Goal: Transaction & Acquisition: Purchase product/service

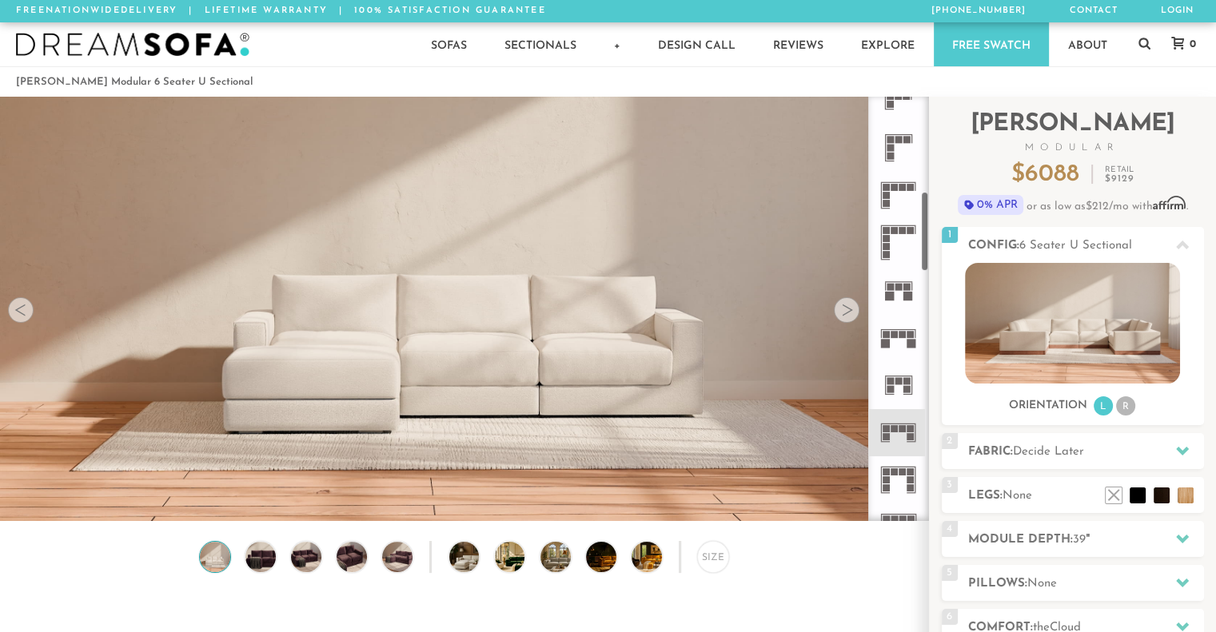
scroll to position [499, 0]
drag, startPoint x: 926, startPoint y: 153, endPoint x: 914, endPoint y: 248, distance: 95.2
click at [914, 248] on div at bounding box center [898, 309] width 61 height 424
click at [896, 328] on rect at bounding box center [894, 330] width 7 height 7
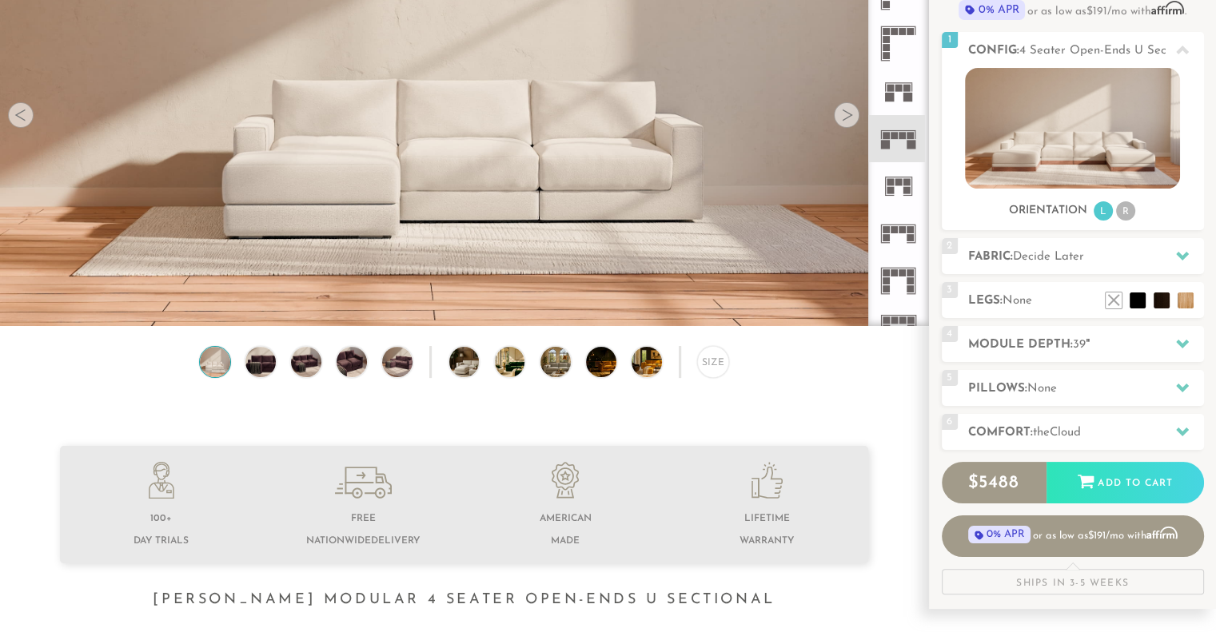
scroll to position [253, 0]
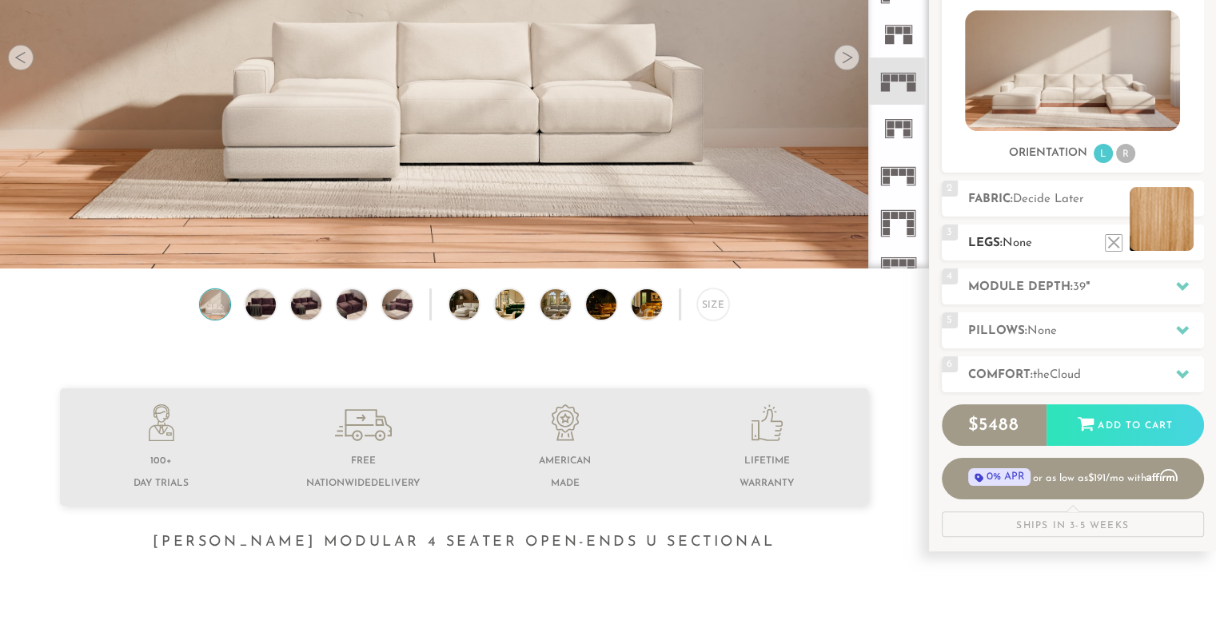
click at [1185, 246] on li at bounding box center [1162, 219] width 64 height 64
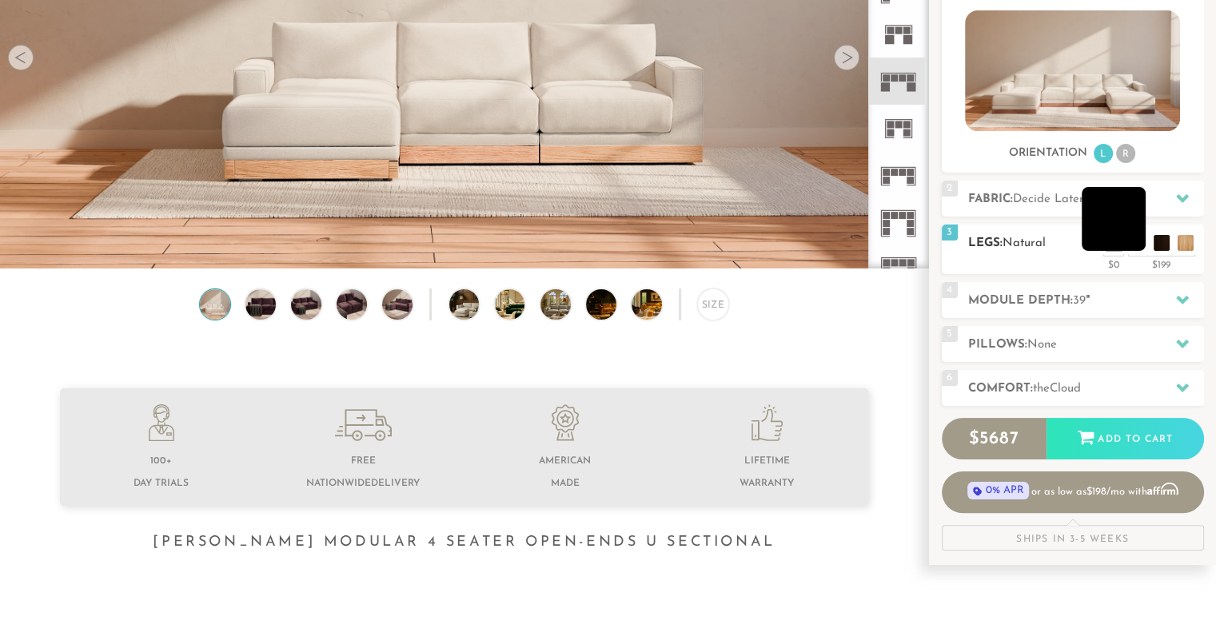
click at [1139, 245] on li at bounding box center [1114, 219] width 64 height 64
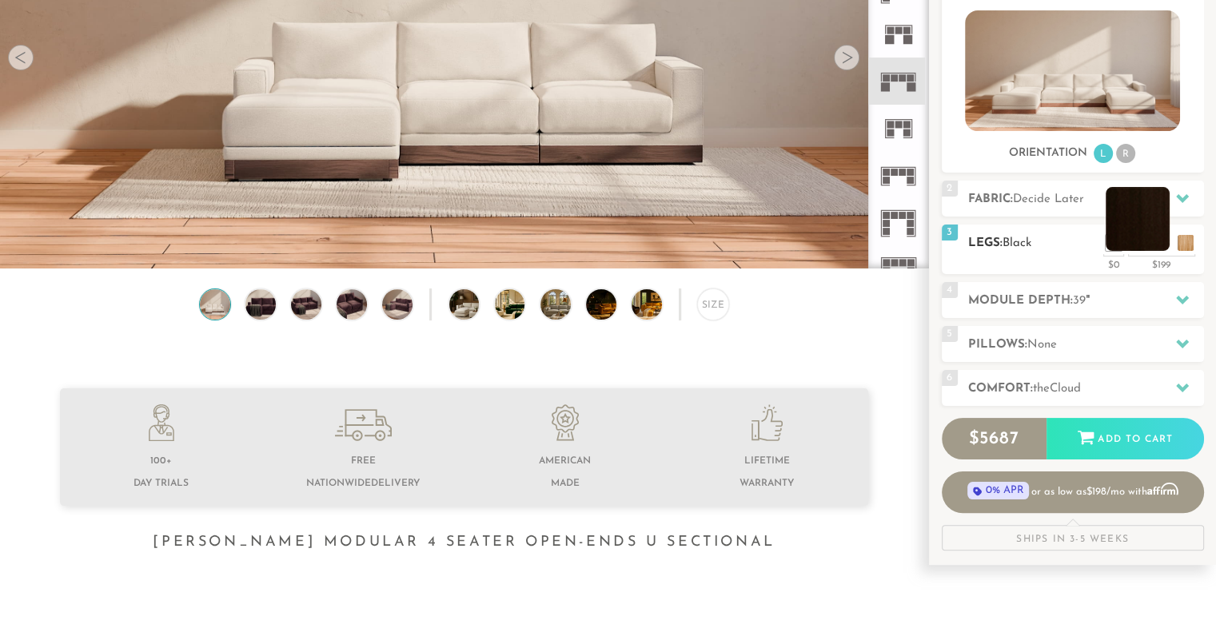
click at [1164, 247] on li at bounding box center [1138, 219] width 64 height 64
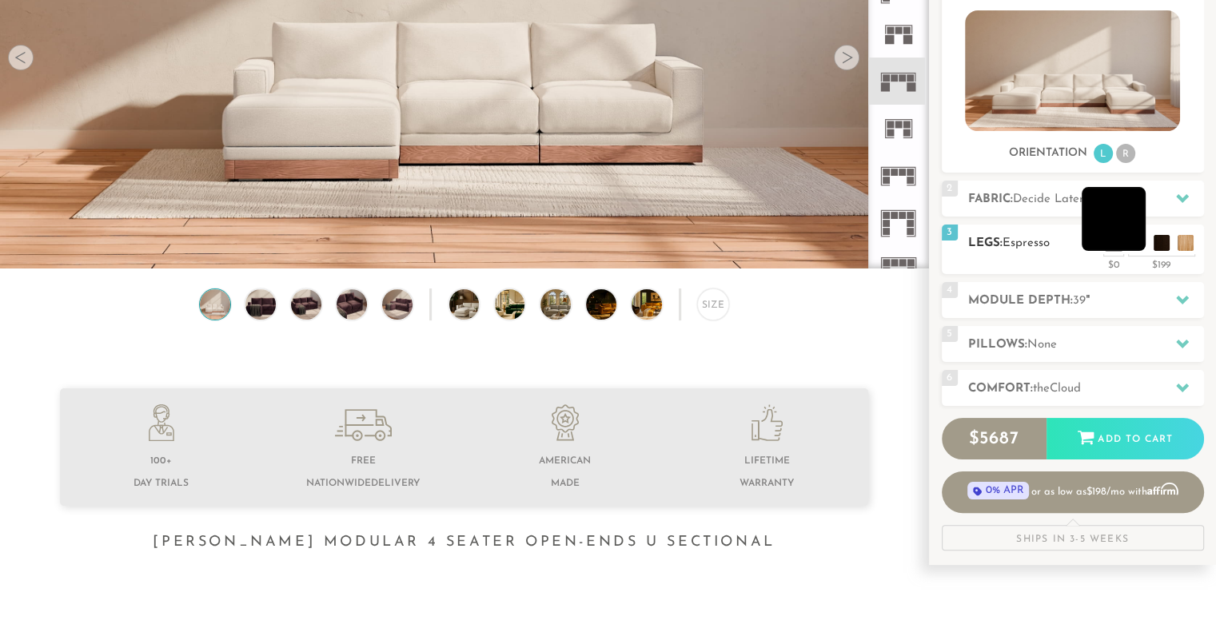
click at [1134, 245] on li at bounding box center [1114, 219] width 64 height 64
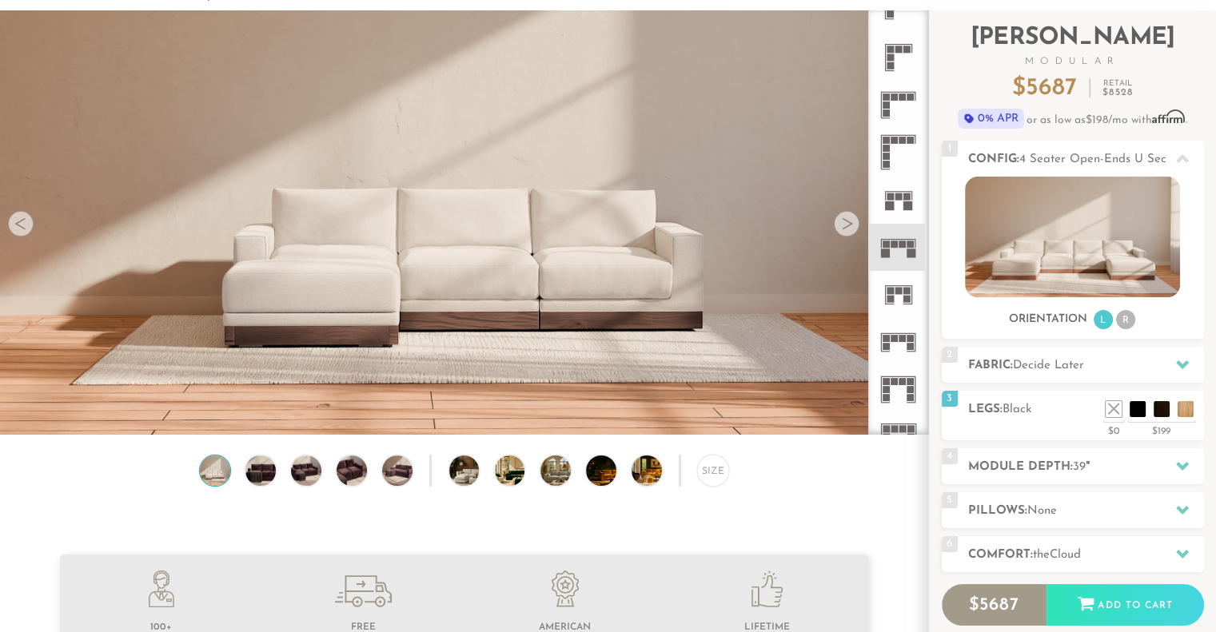
scroll to position [181, 0]
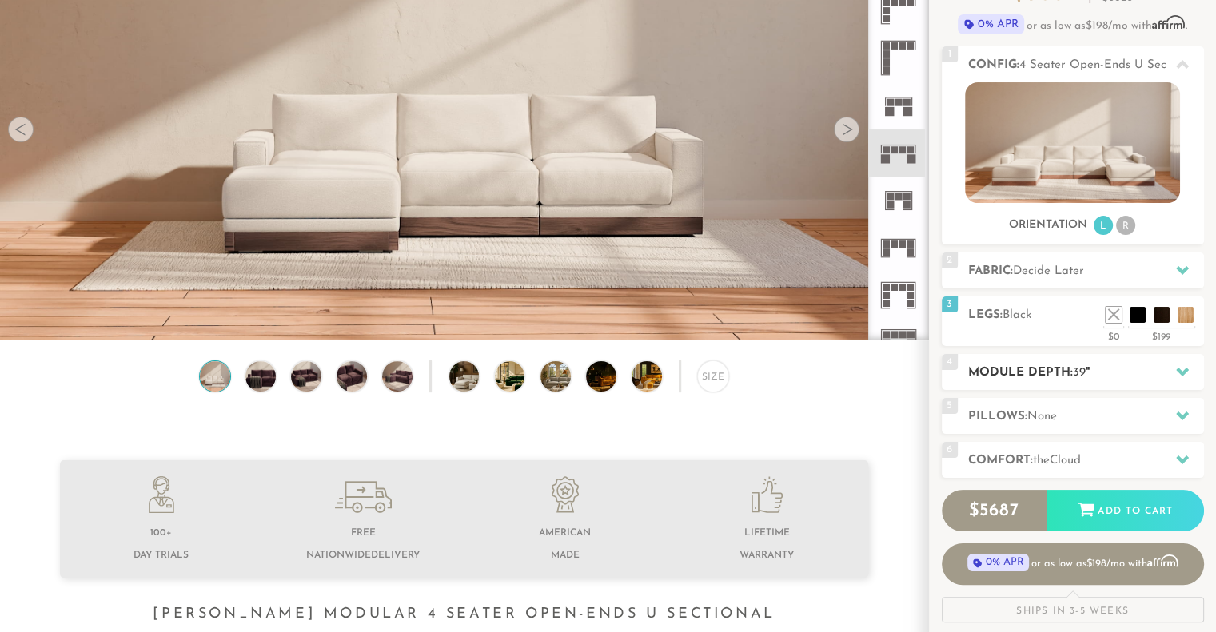
click at [1179, 374] on icon at bounding box center [1182, 371] width 13 height 13
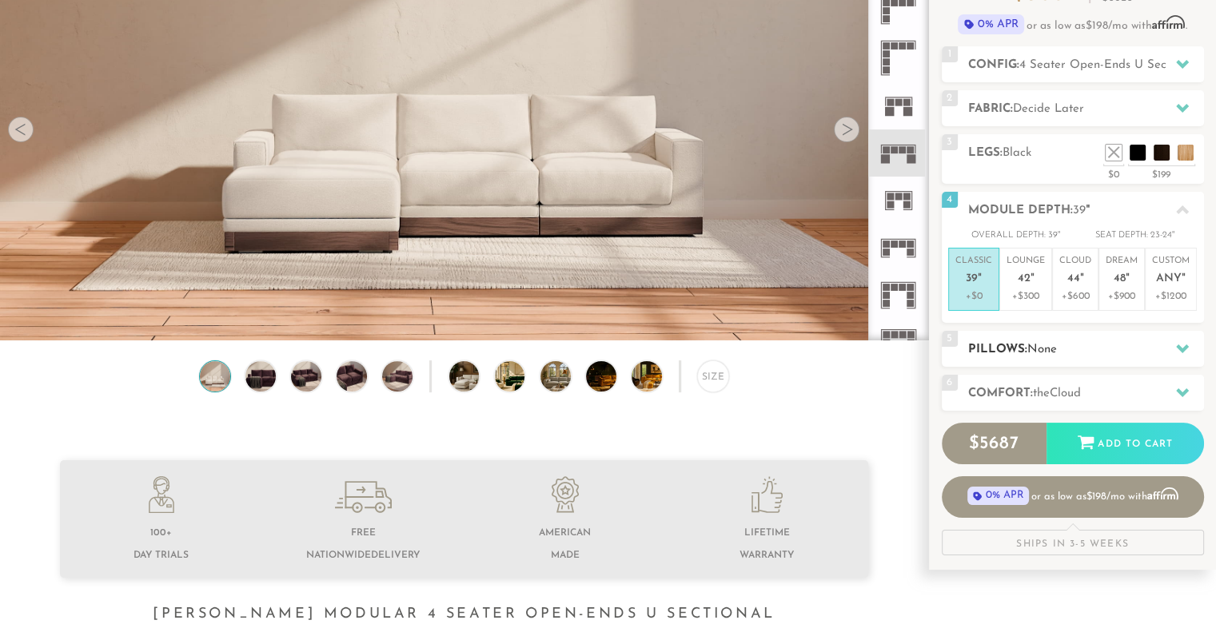
click at [1118, 353] on h2 "Pillows: None" at bounding box center [1086, 350] width 236 height 18
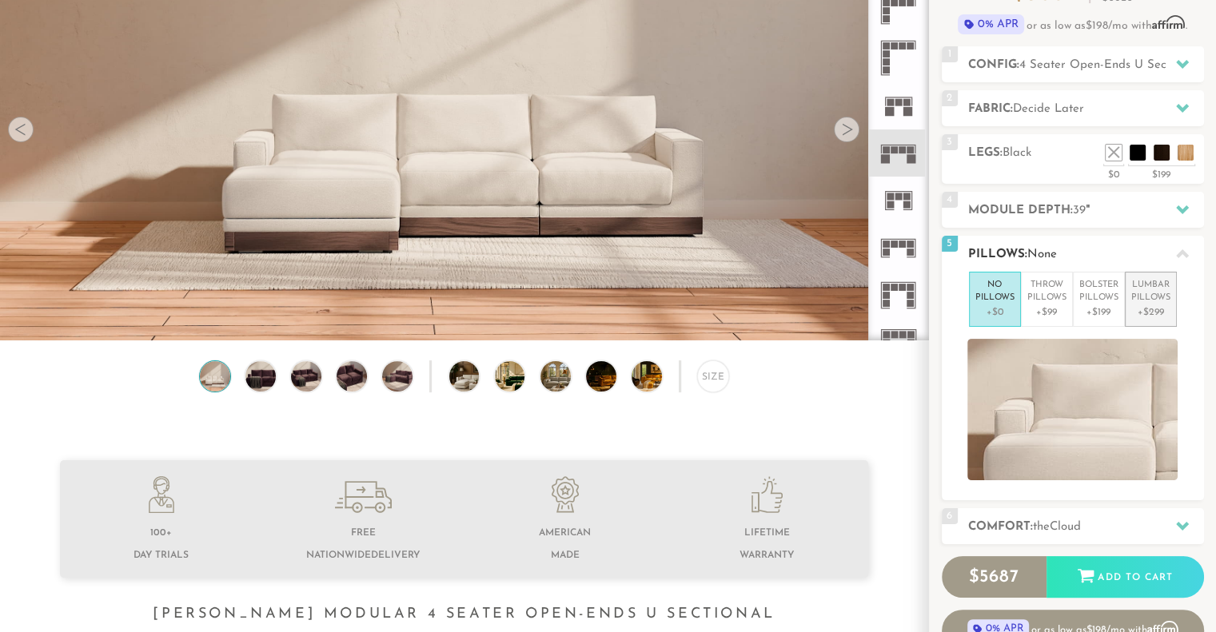
click at [1156, 296] on p "Lumbar Pillows" at bounding box center [1150, 292] width 39 height 26
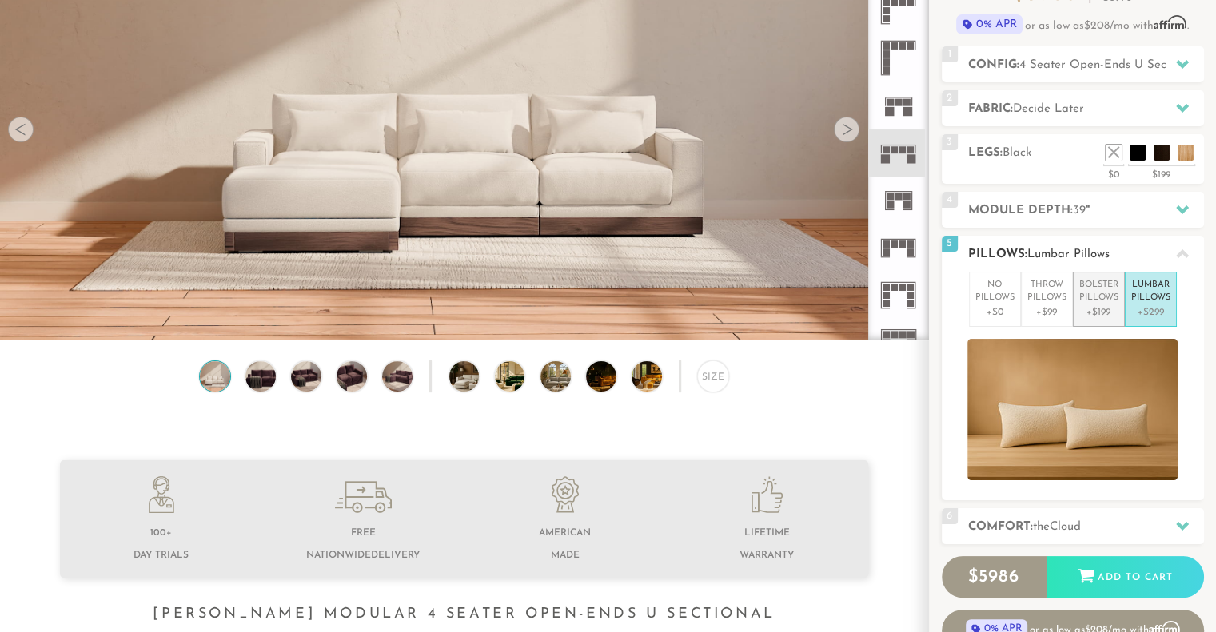
click at [1098, 294] on p "Bolster Pillows" at bounding box center [1098, 292] width 39 height 26
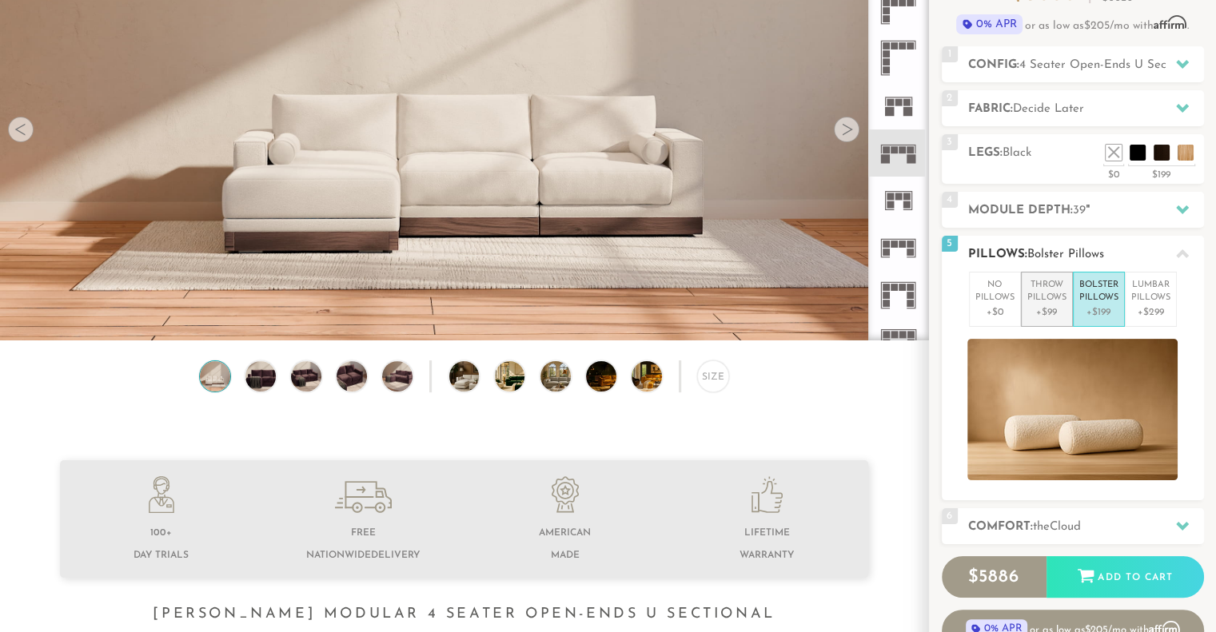
click at [1045, 297] on p "Throw Pillows" at bounding box center [1046, 292] width 39 height 26
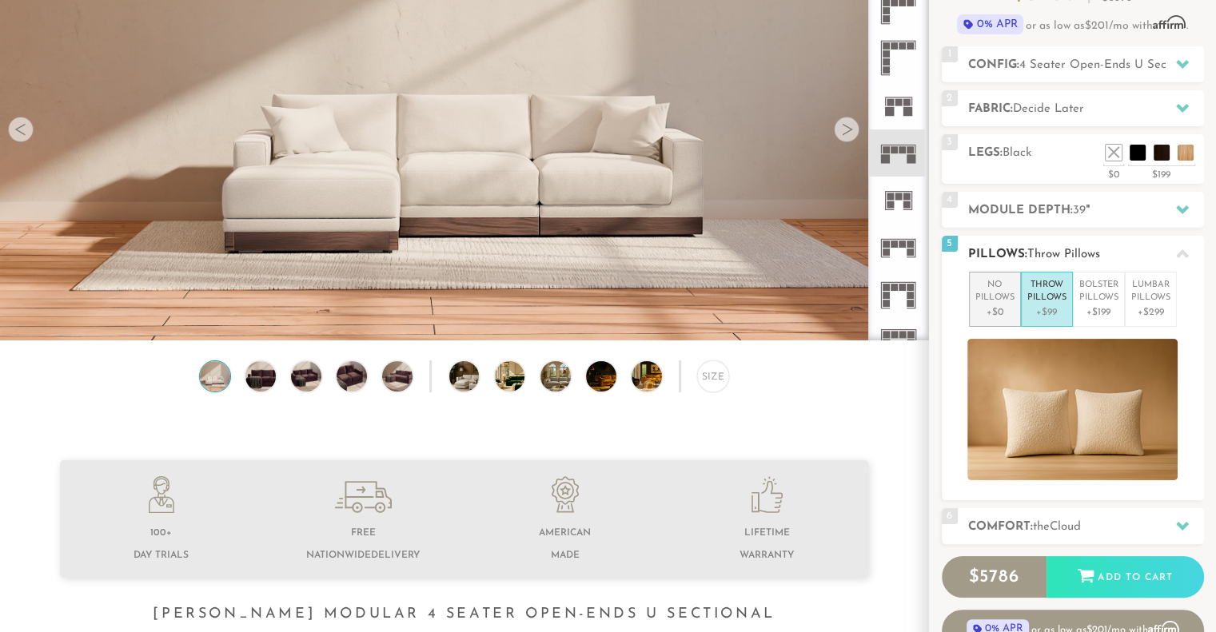
click at [1001, 301] on p "No Pillows" at bounding box center [994, 292] width 39 height 26
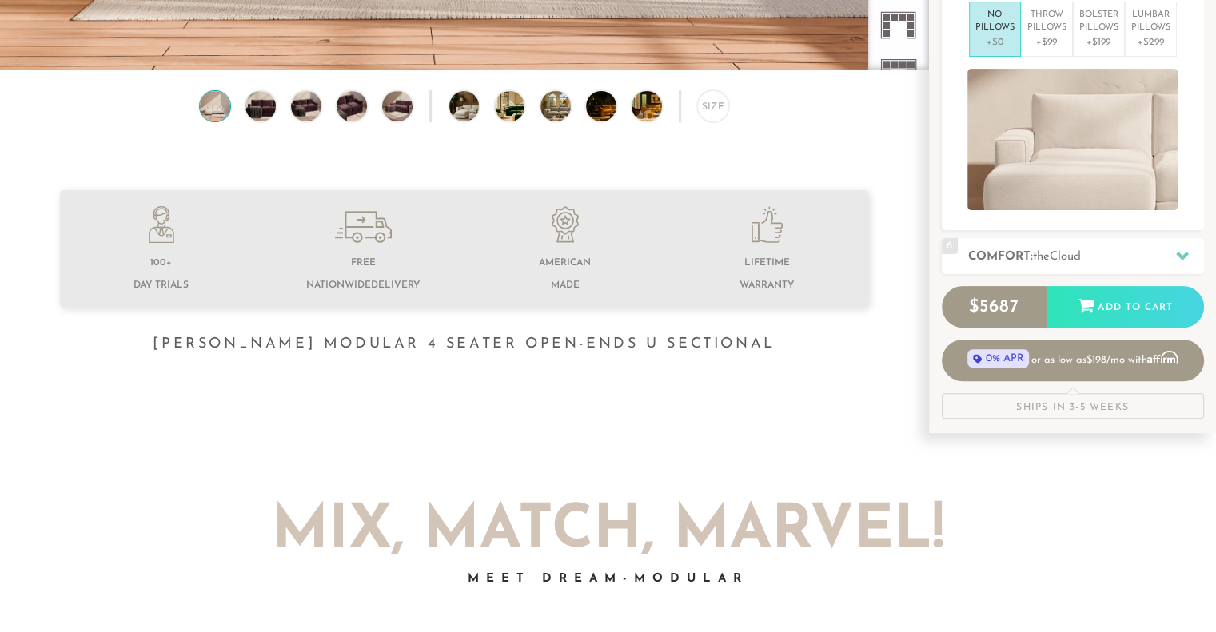
scroll to position [489, 0]
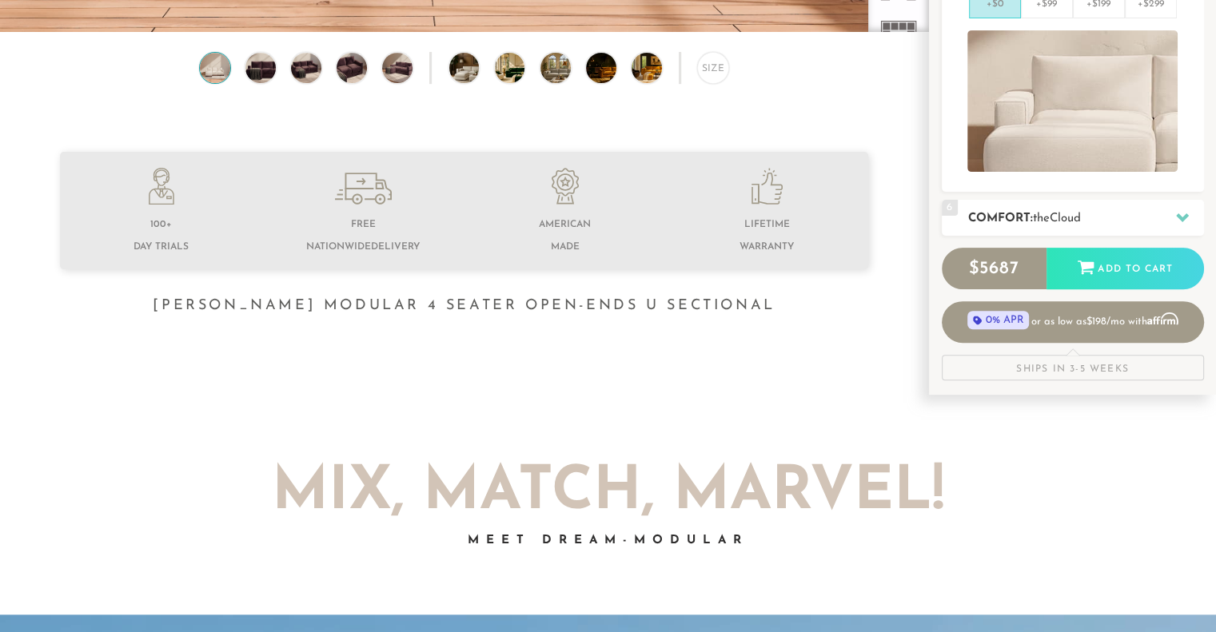
click at [1139, 210] on h2 "Comfort: the Cloud" at bounding box center [1086, 218] width 236 height 18
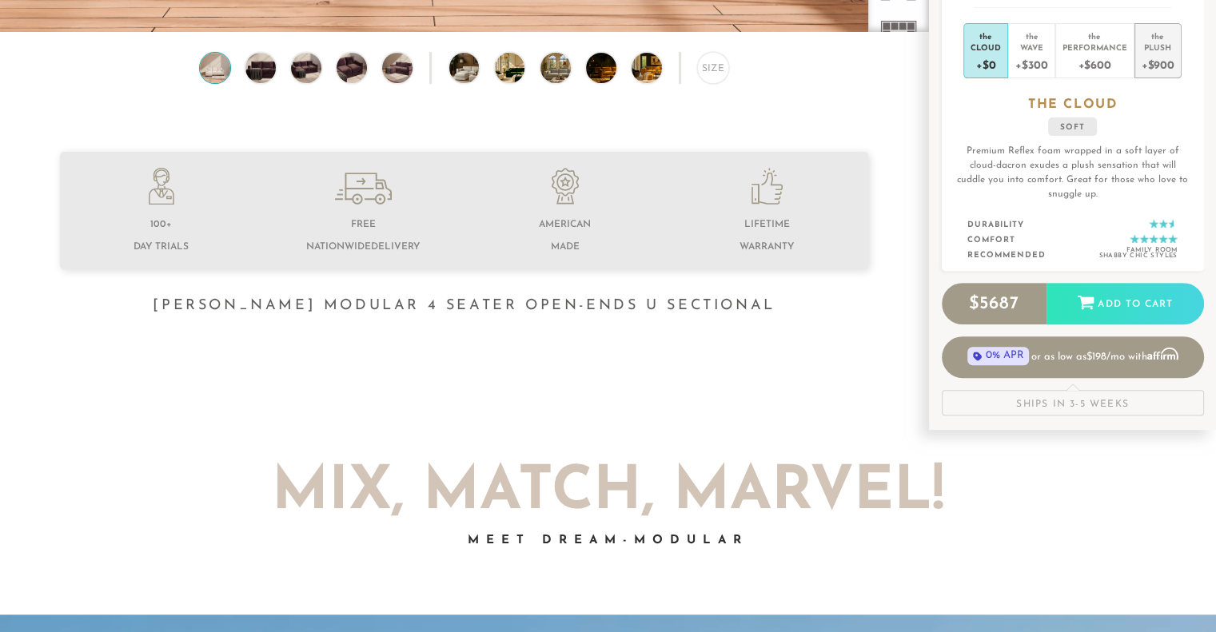
click at [1154, 57] on div "+$900" at bounding box center [1158, 64] width 33 height 23
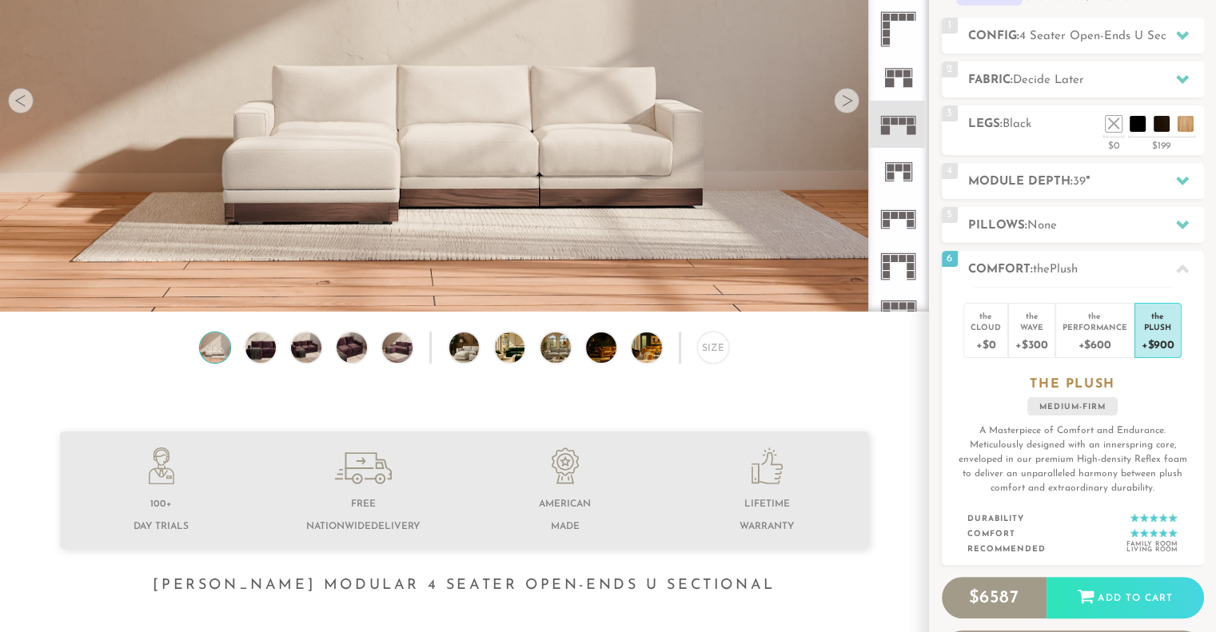
scroll to position [0, 0]
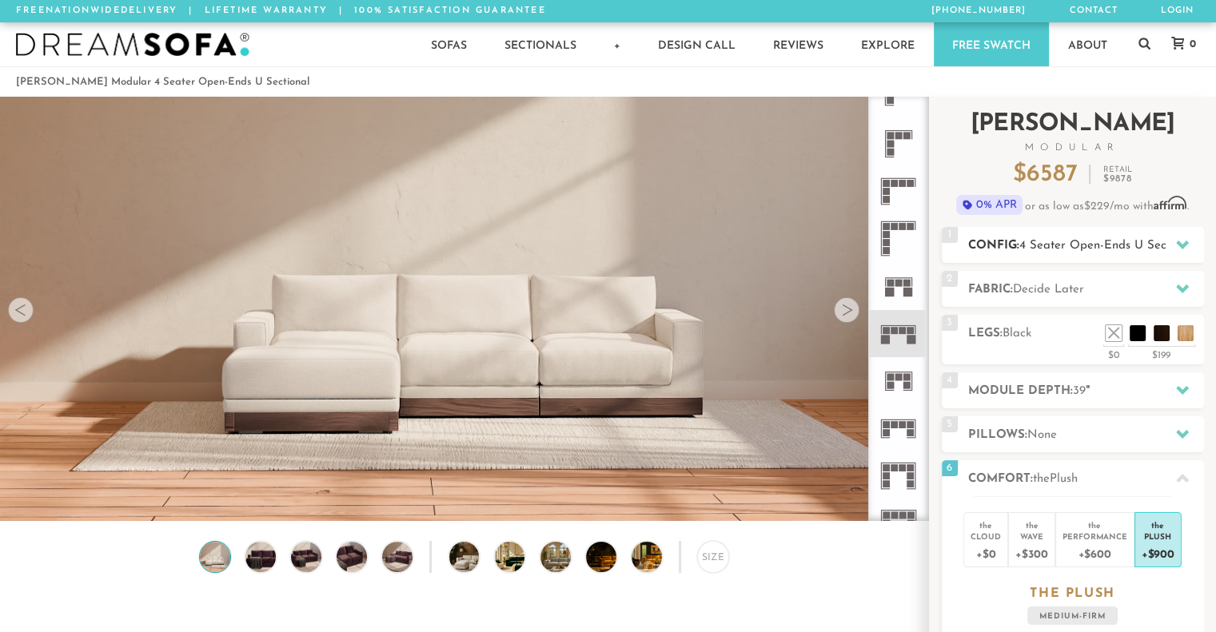
click at [1177, 242] on icon at bounding box center [1182, 245] width 13 height 9
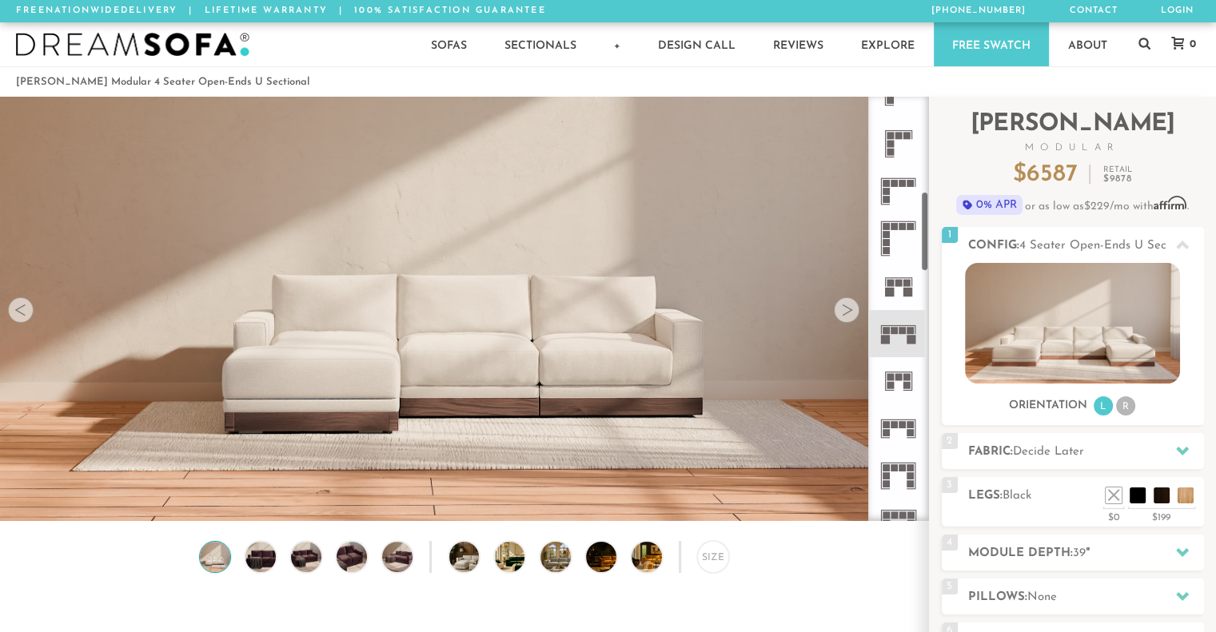
click at [887, 429] on rect at bounding box center [886, 432] width 7 height 7
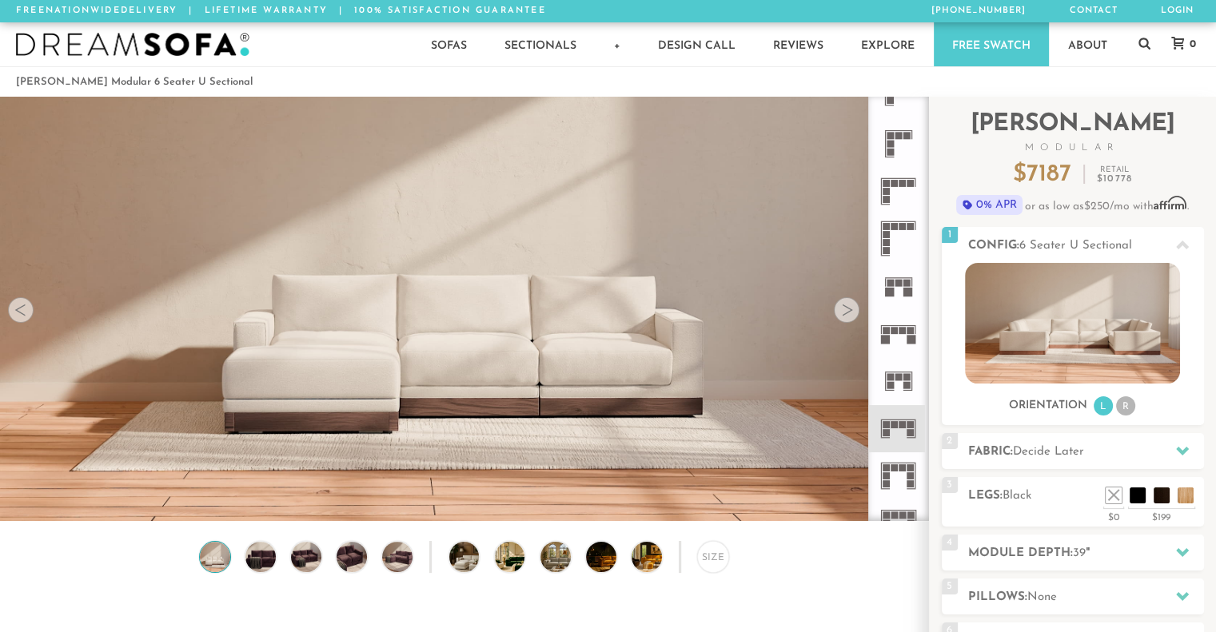
scroll to position [176, 0]
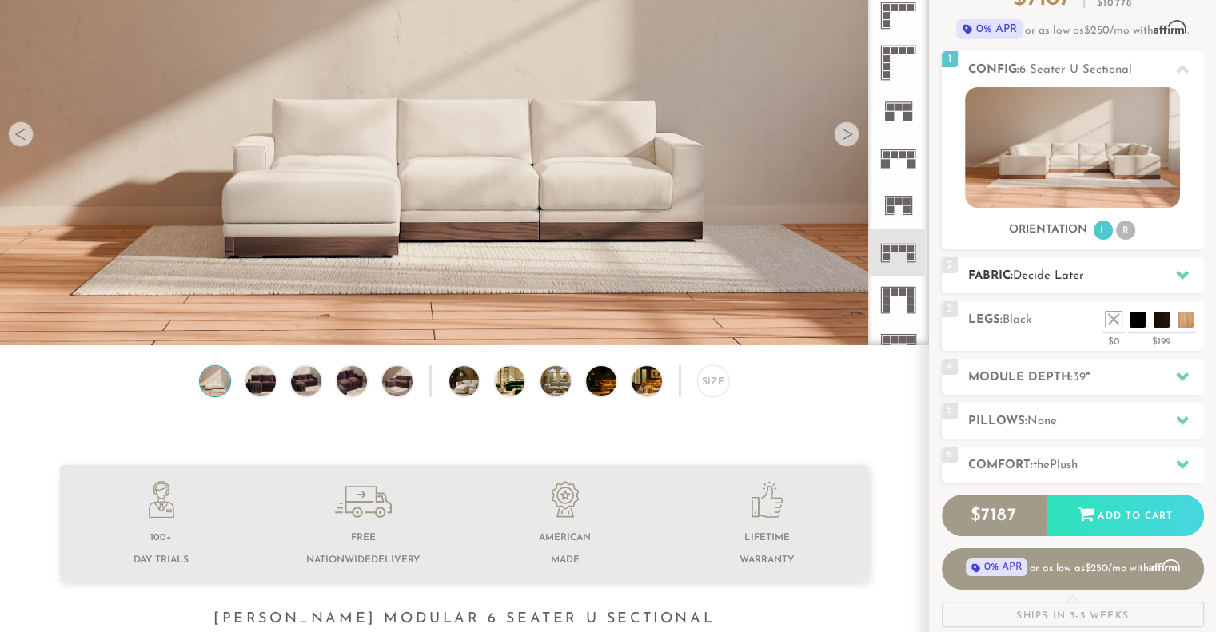
click at [1186, 281] on icon at bounding box center [1182, 275] width 13 height 13
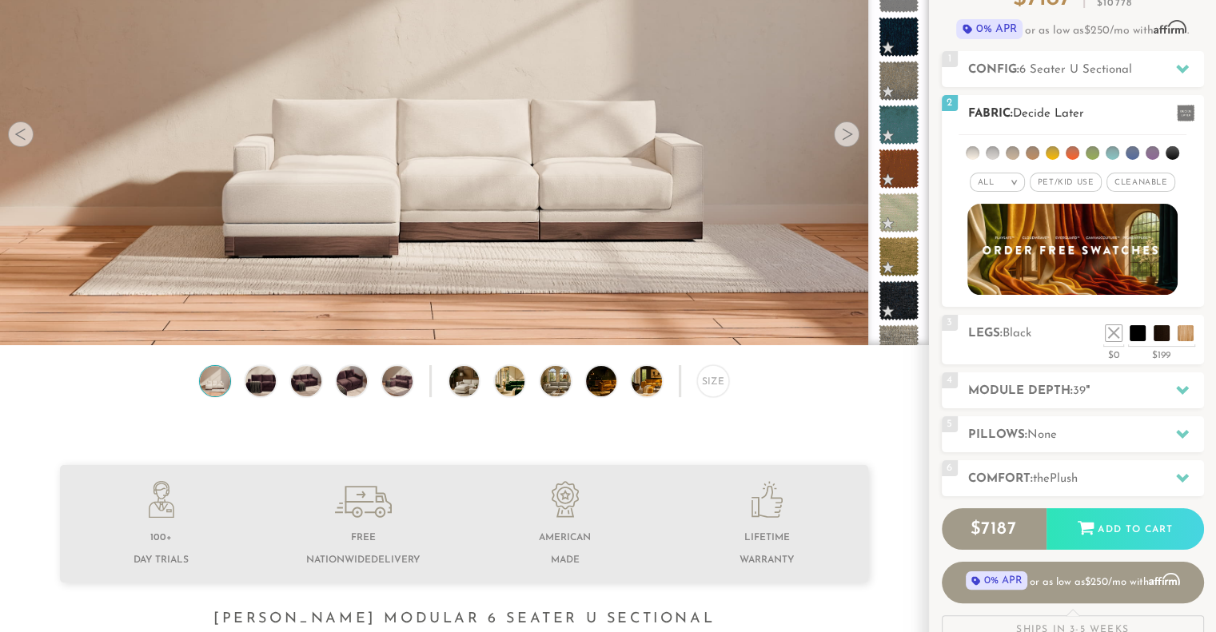
click at [1090, 154] on li at bounding box center [1093, 153] width 14 height 14
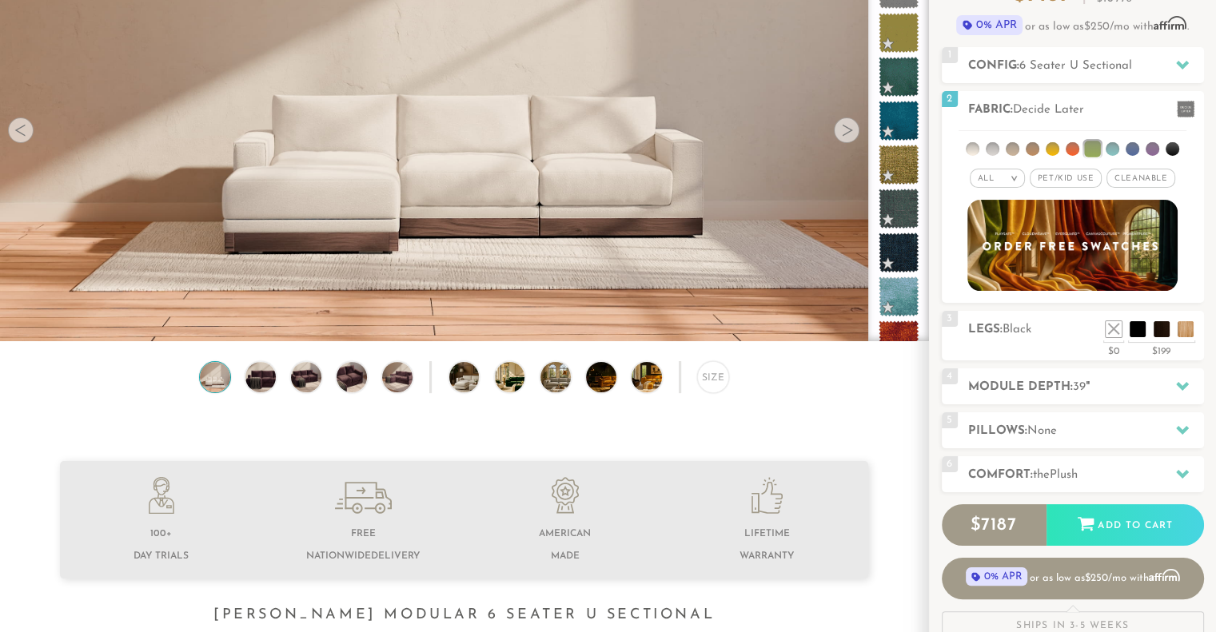
scroll to position [142, 0]
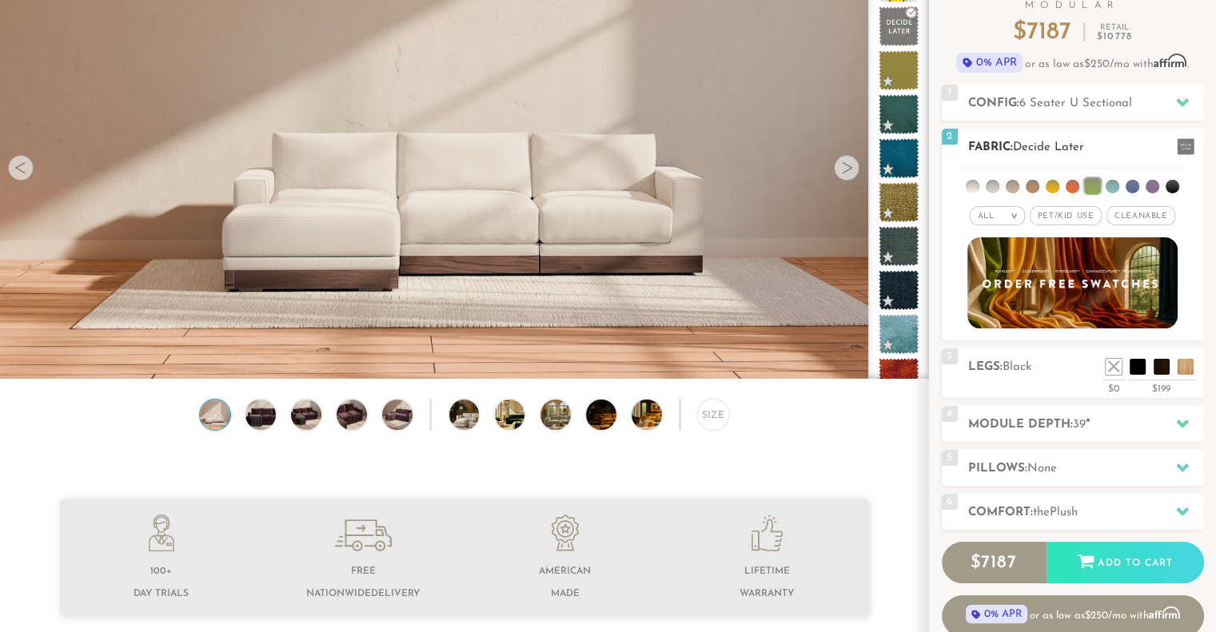
click at [1064, 217] on span "Pet/Kid Use x" at bounding box center [1066, 215] width 72 height 19
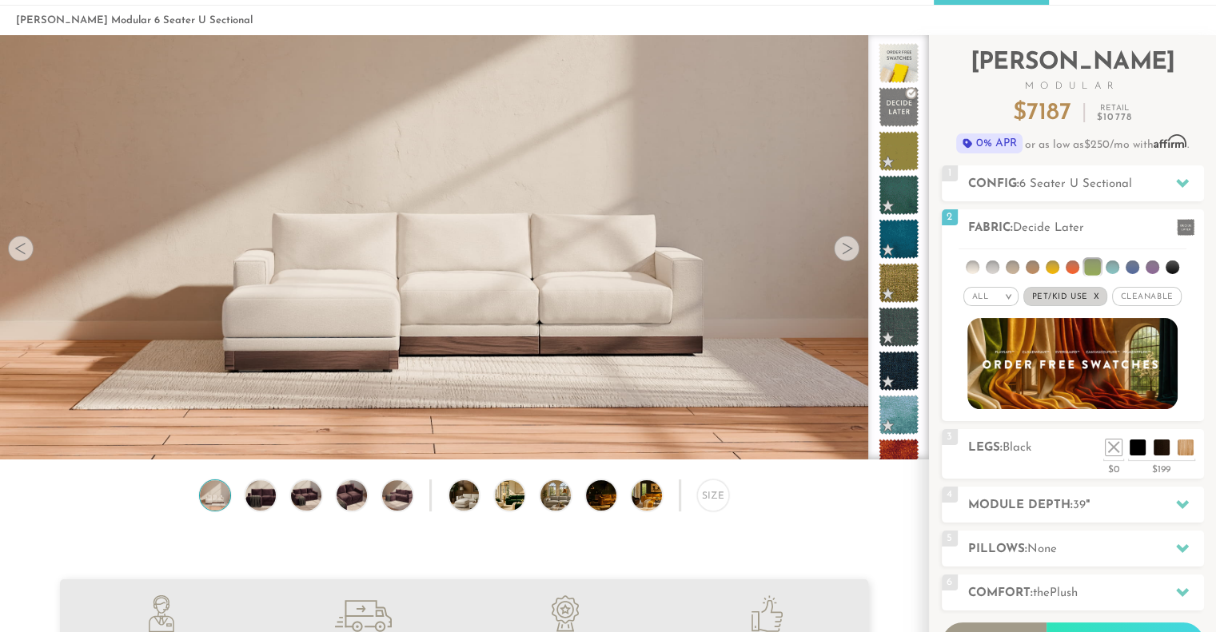
scroll to position [0, 0]
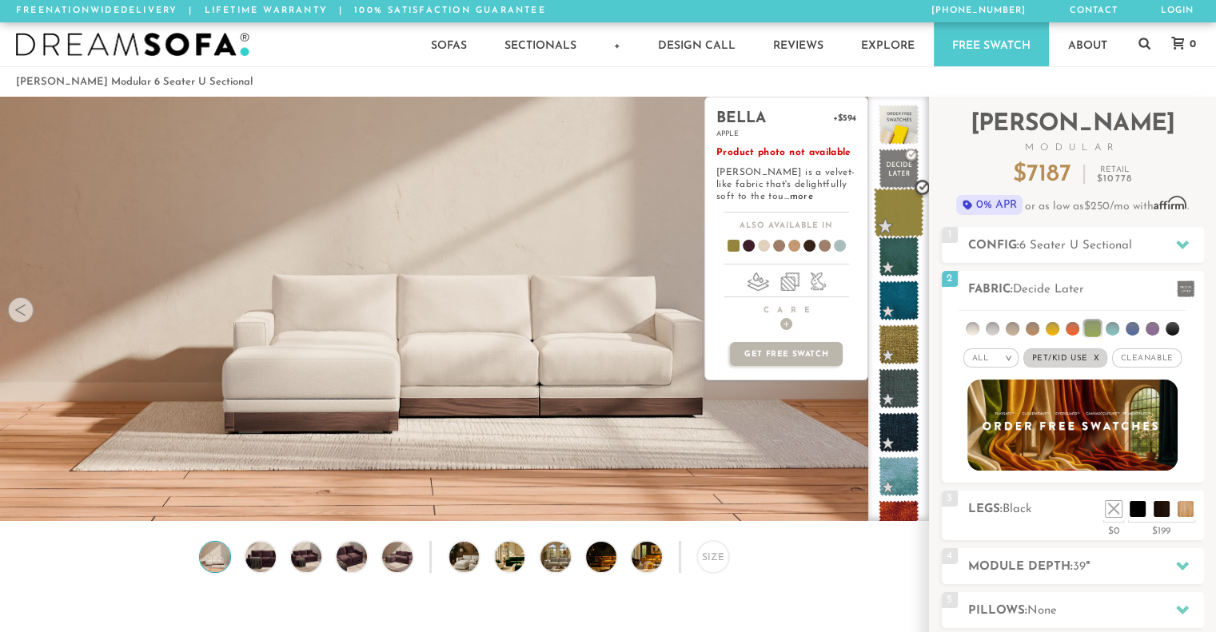
click at [903, 214] on span at bounding box center [899, 213] width 50 height 50
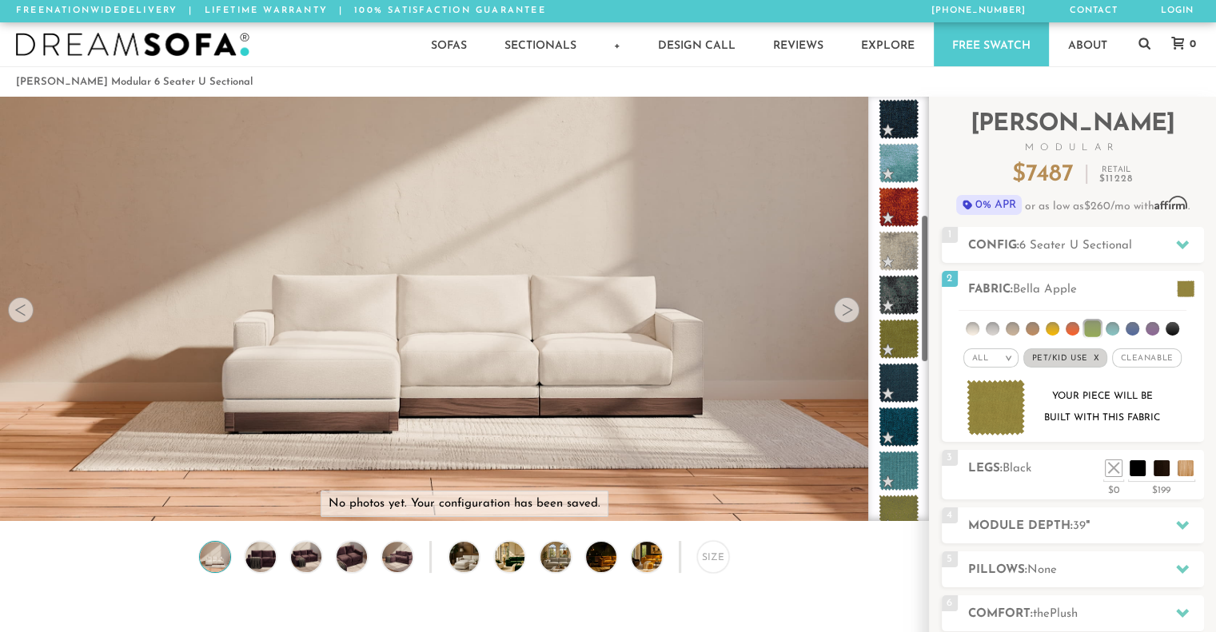
scroll to position [344, 0]
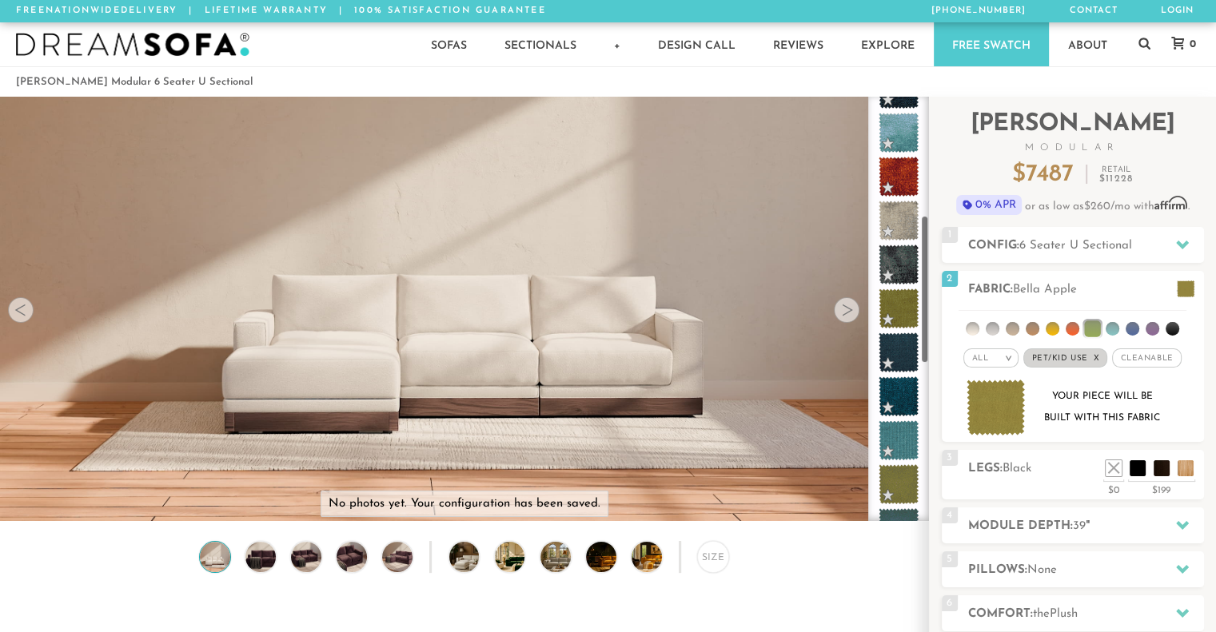
drag, startPoint x: 920, startPoint y: 166, endPoint x: 920, endPoint y: 285, distance: 119.1
click at [920, 285] on div at bounding box center [898, 309] width 61 height 424
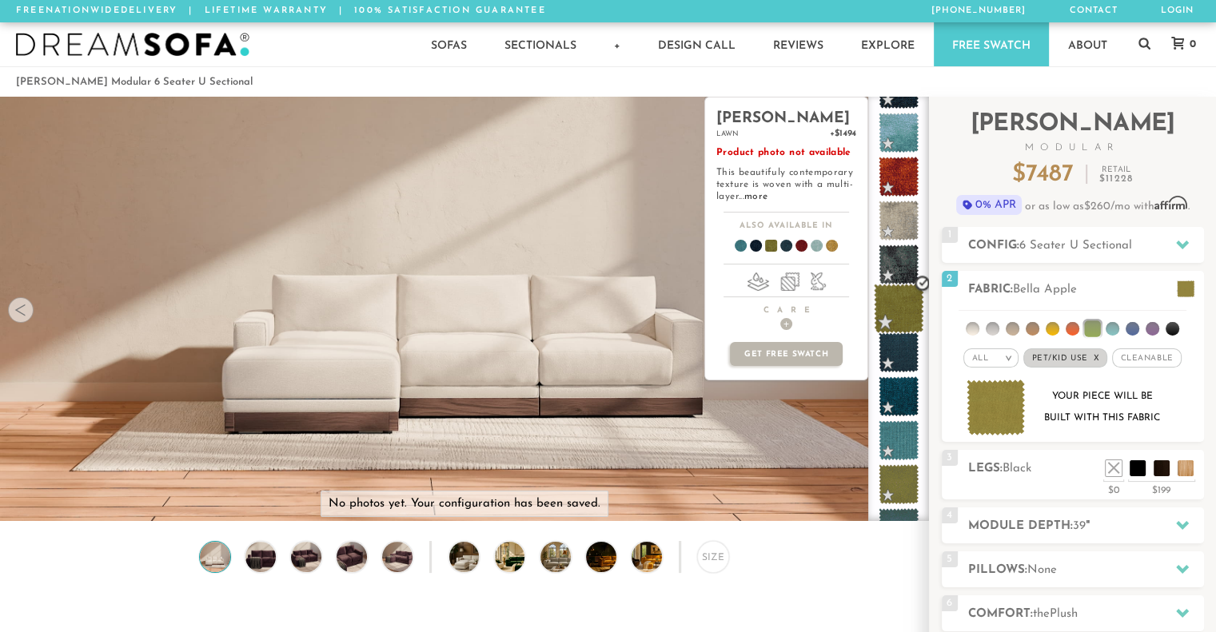
click at [895, 311] on span at bounding box center [899, 309] width 50 height 50
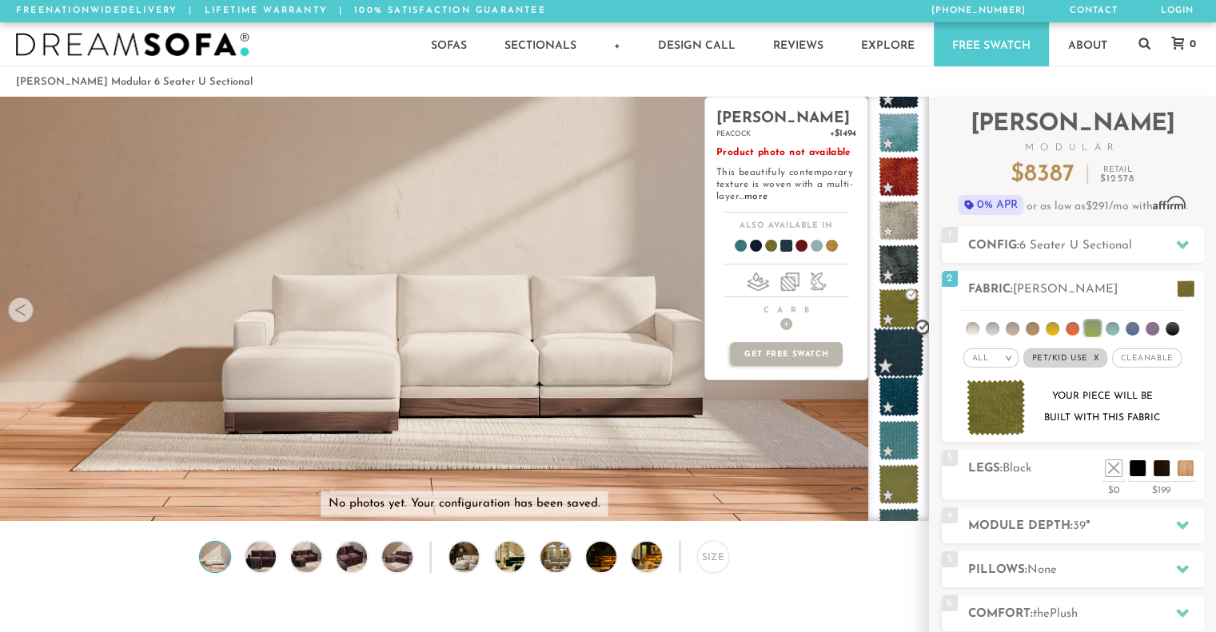
drag, startPoint x: 918, startPoint y: 257, endPoint x: 918, endPoint y: 357, distance: 99.9
click at [918, 357] on ul at bounding box center [898, 374] width 61 height 1227
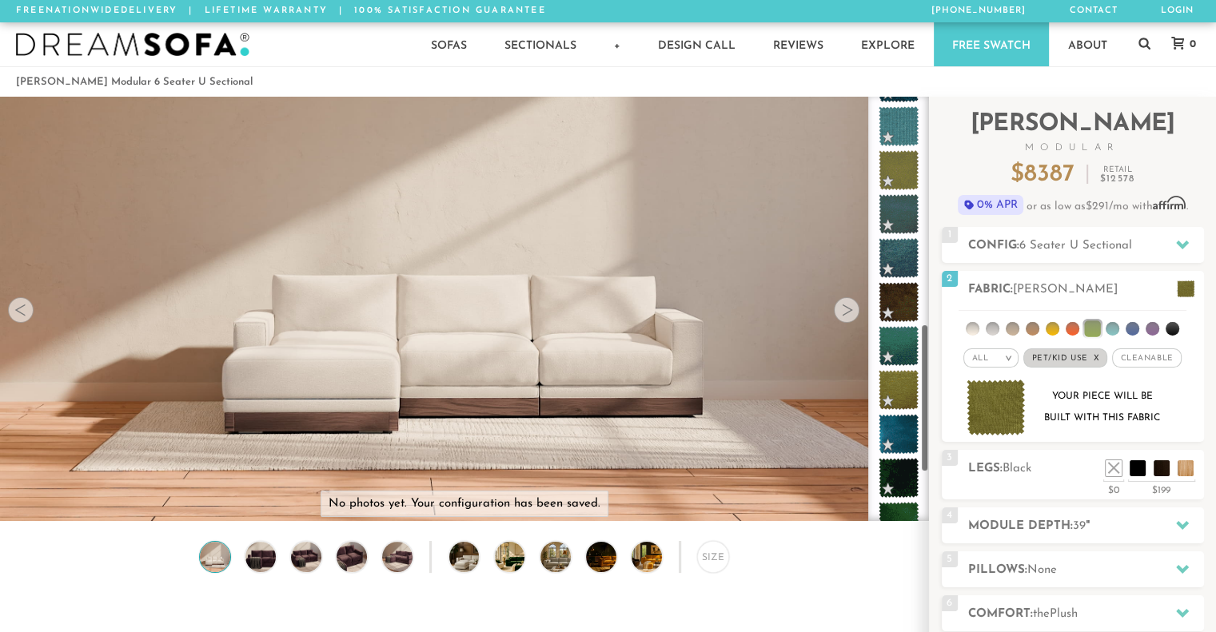
scroll to position [674, 0]
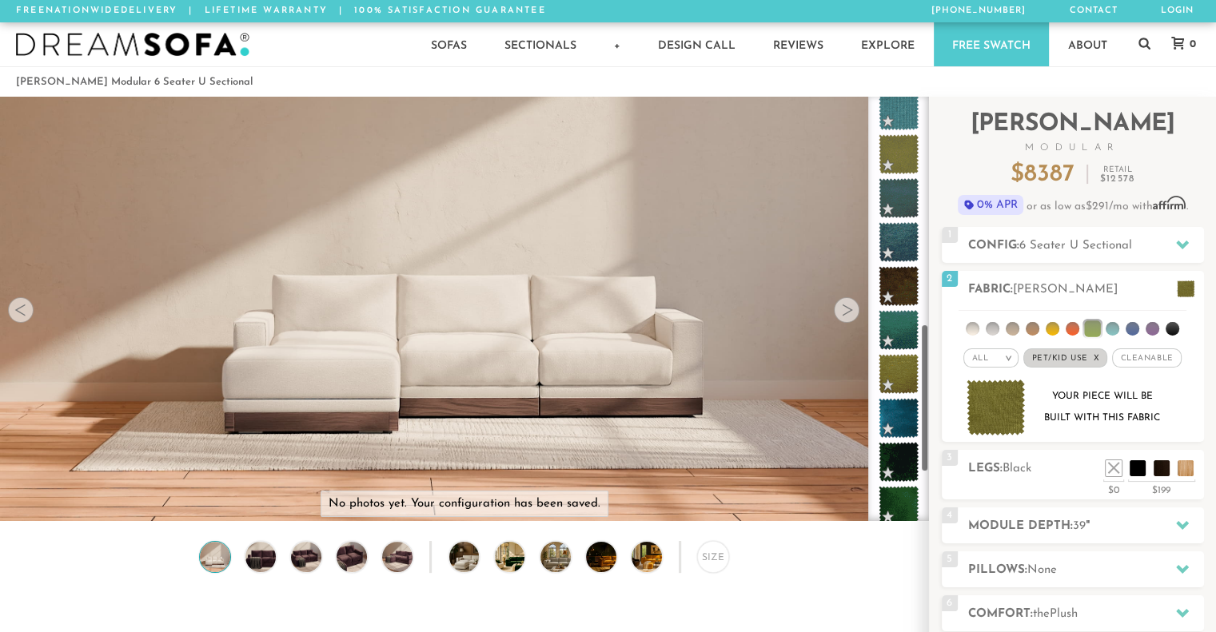
drag, startPoint x: 921, startPoint y: 312, endPoint x: 923, endPoint y: 427, distance: 115.1
click at [923, 427] on div at bounding box center [898, 309] width 61 height 424
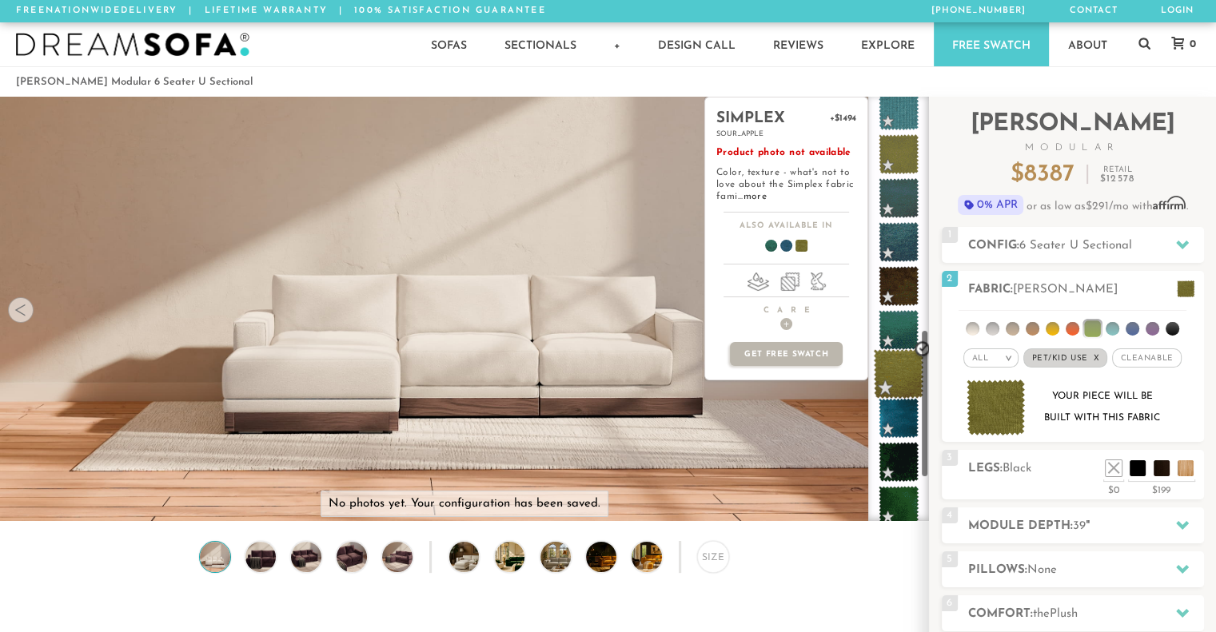
click at [903, 372] on span at bounding box center [899, 374] width 50 height 50
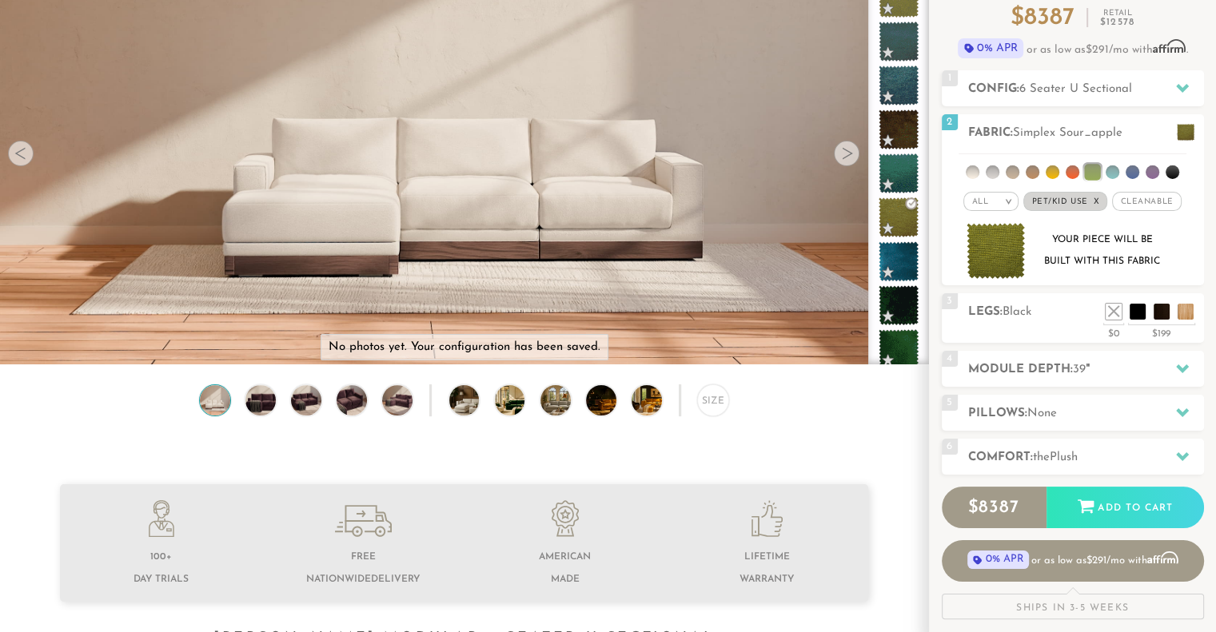
scroll to position [213, 0]
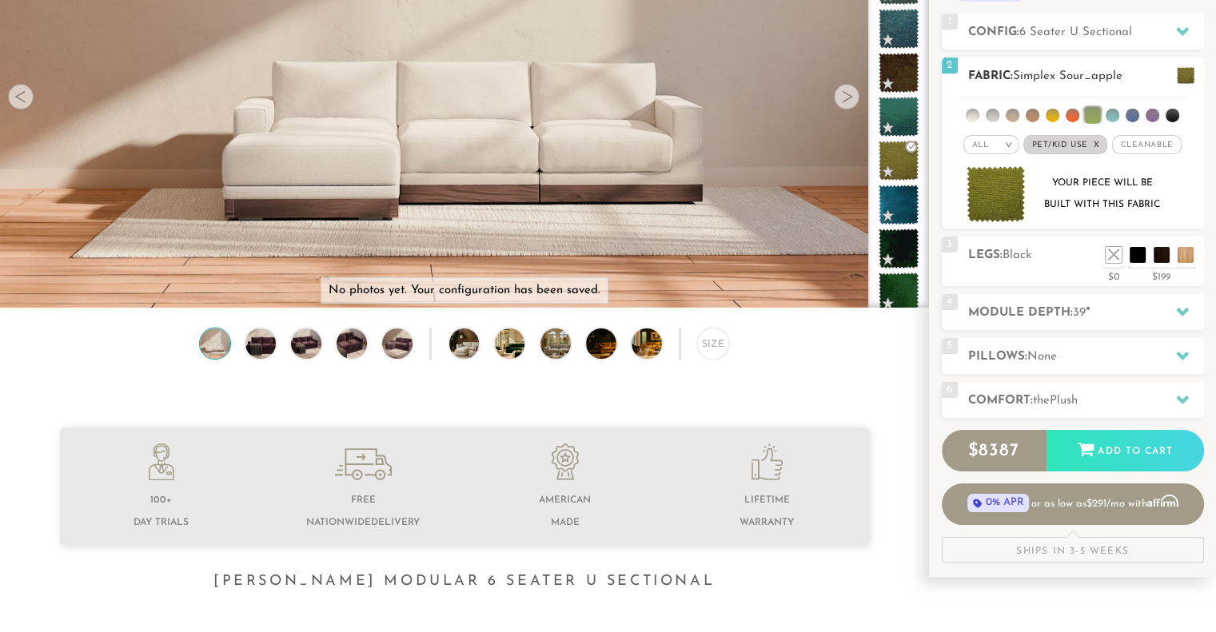
click at [1138, 146] on span "Cleanable x" at bounding box center [1146, 144] width 69 height 19
click at [1087, 145] on em "x" at bounding box center [1090, 145] width 6 height 9
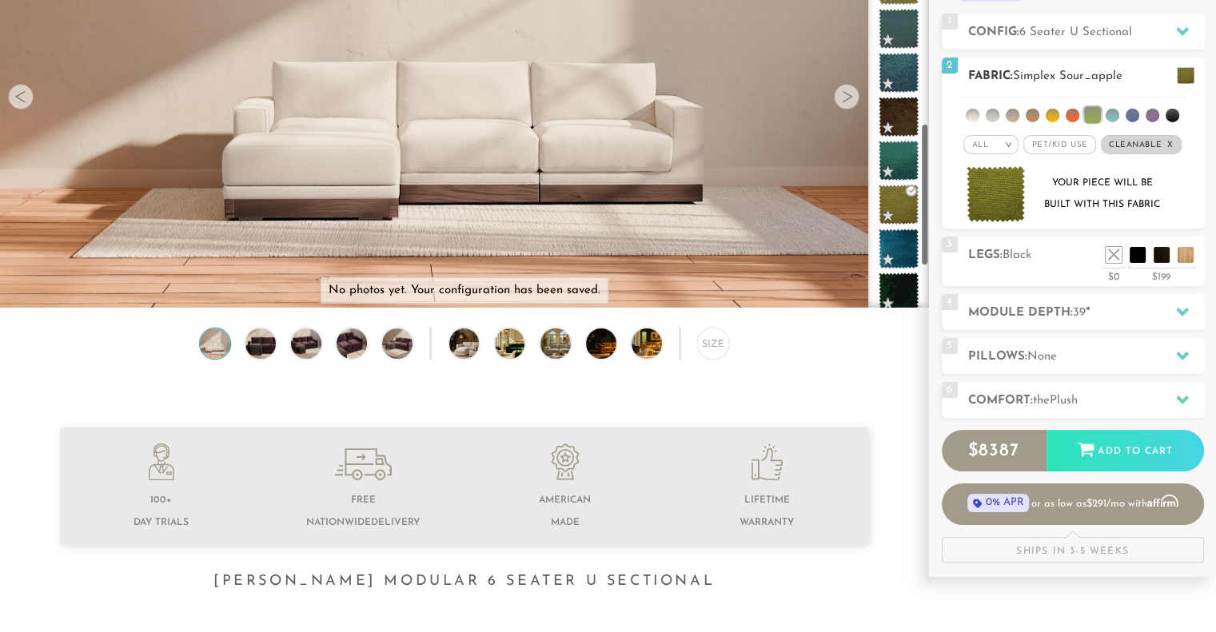
scroll to position [718, 0]
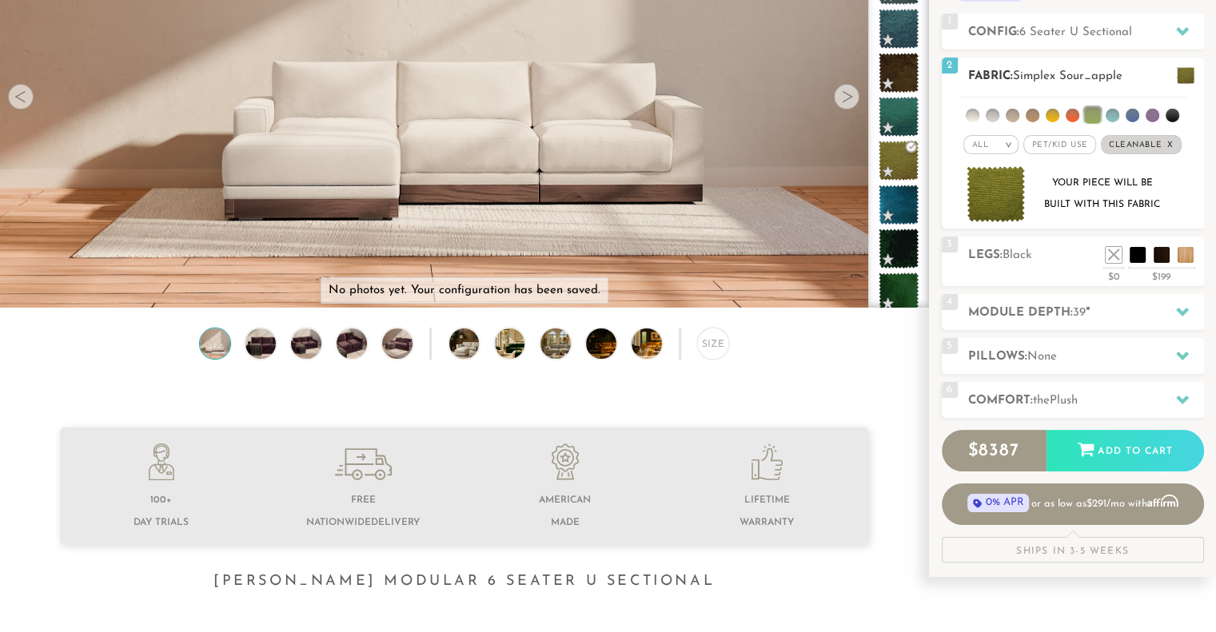
click at [1161, 146] on span "Cleanable x" at bounding box center [1141, 144] width 81 height 19
click at [1070, 148] on span "Pet/Kid Use x" at bounding box center [1066, 144] width 72 height 19
click at [1160, 146] on span "Cleanable x" at bounding box center [1146, 144] width 69 height 19
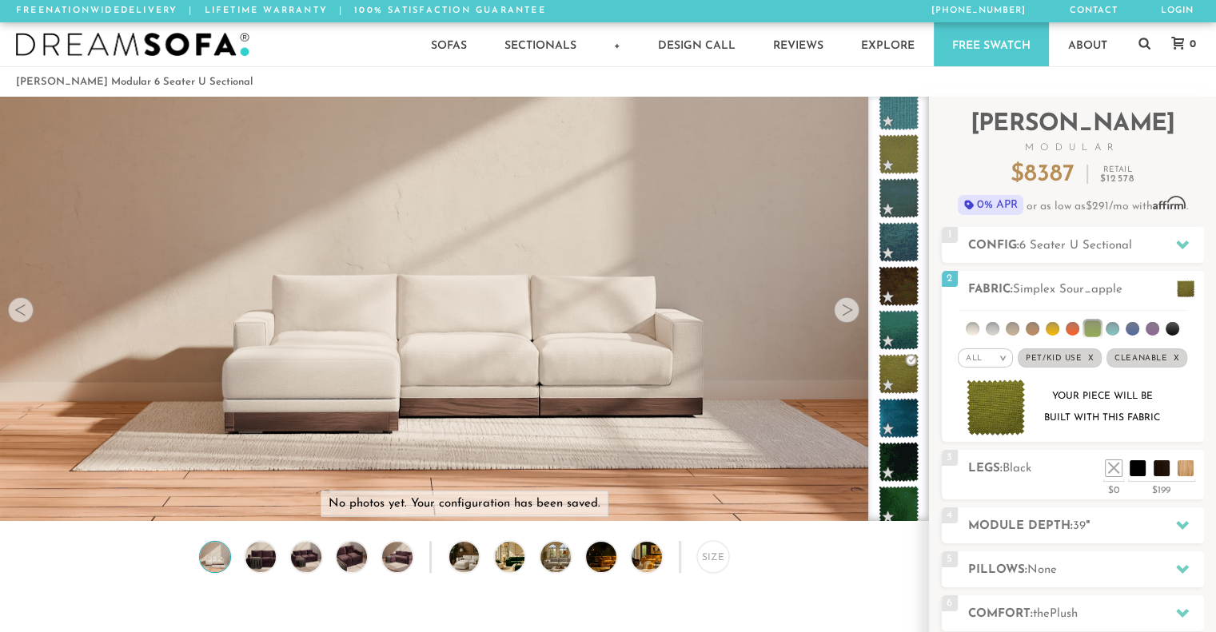
scroll to position [370, 0]
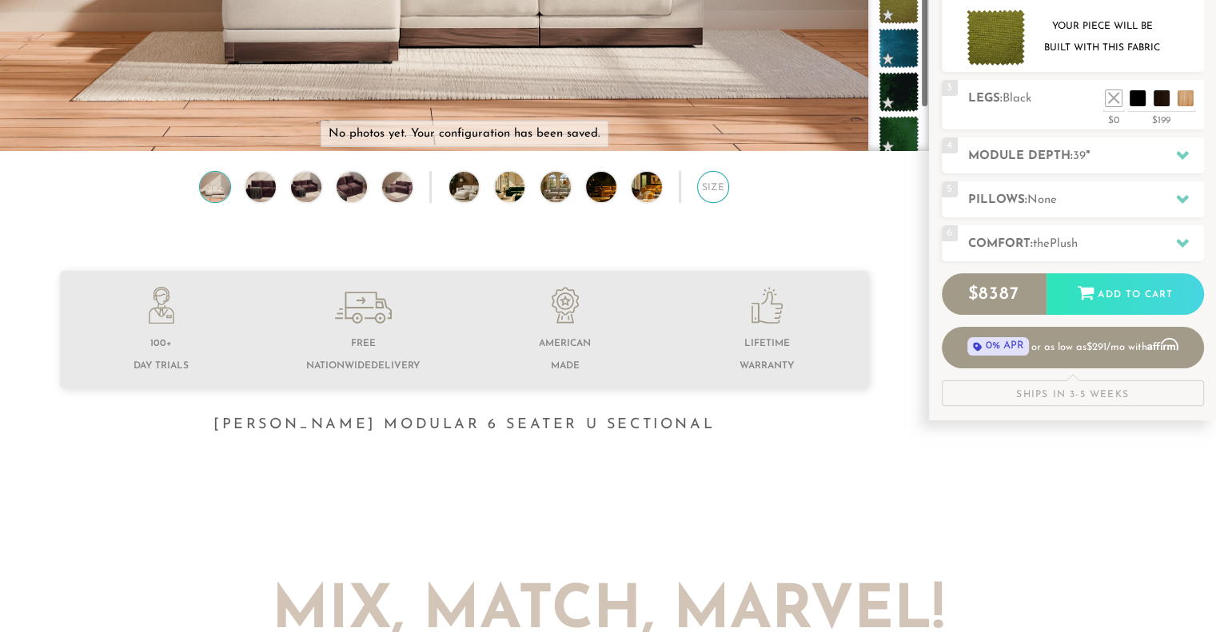
click at [705, 197] on div "Size" at bounding box center [713, 187] width 32 height 32
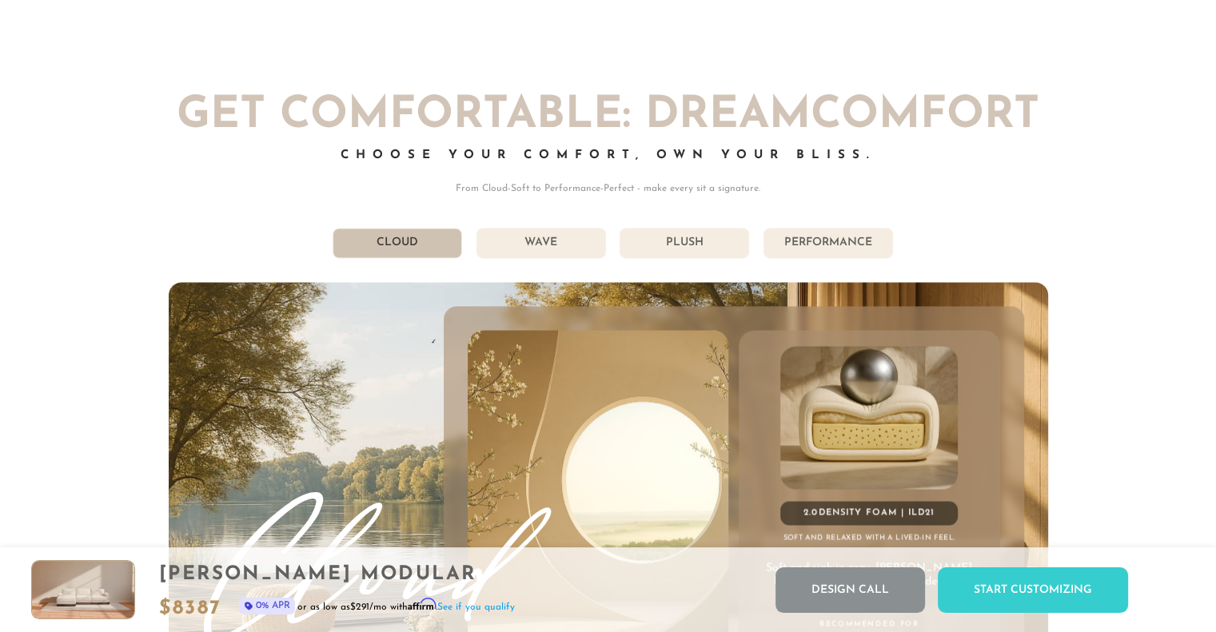
scroll to position [8591, 0]
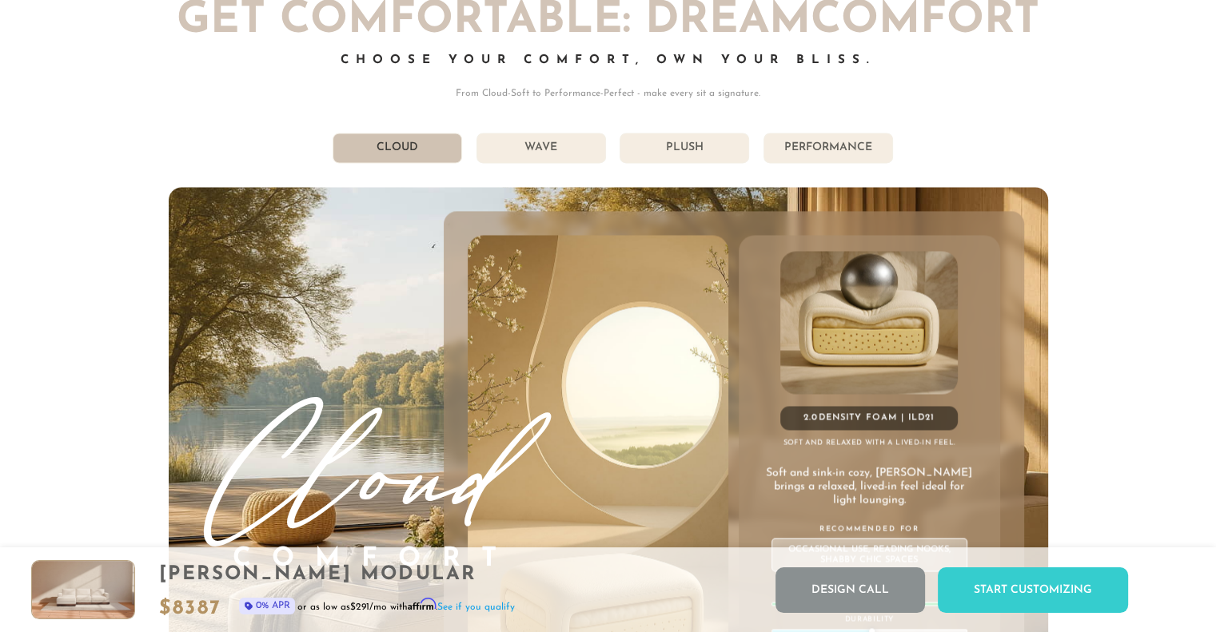
click at [701, 147] on li "Plush" at bounding box center [685, 148] width 130 height 30
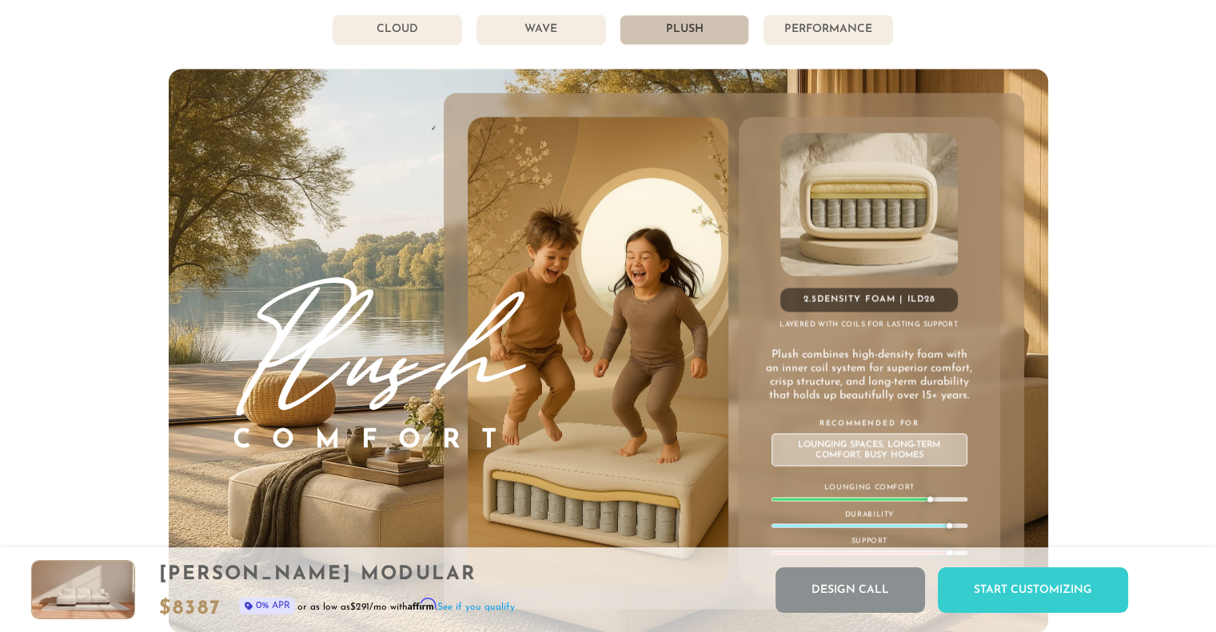
scroll to position [8595, 0]
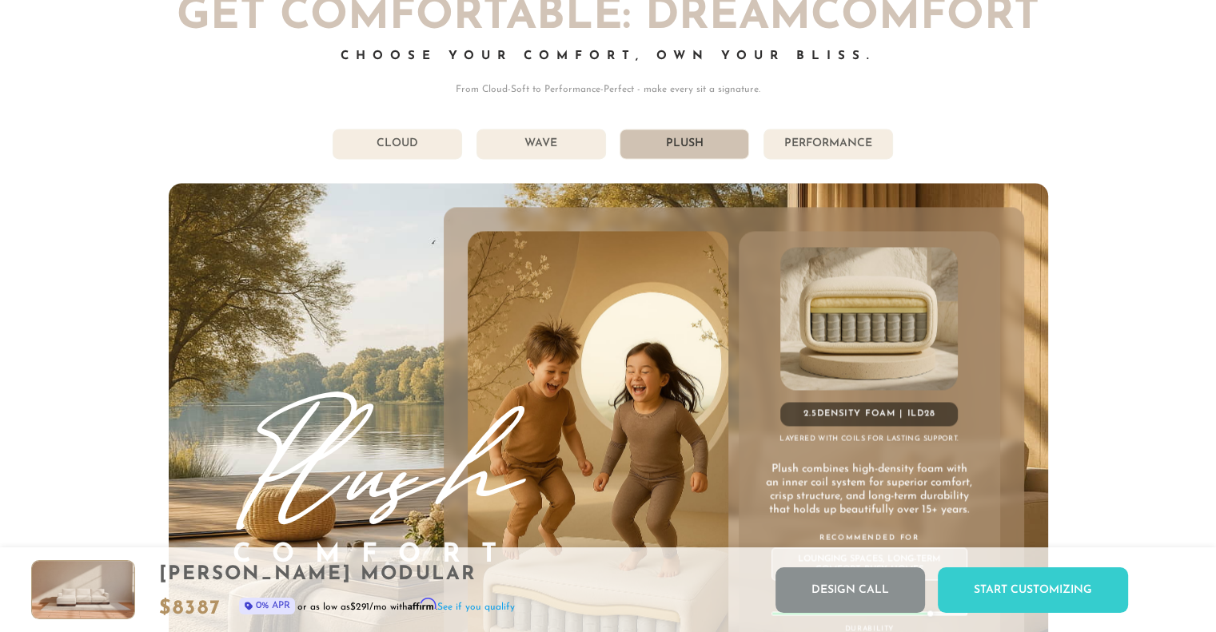
click at [831, 149] on li "Performance" at bounding box center [828, 144] width 130 height 30
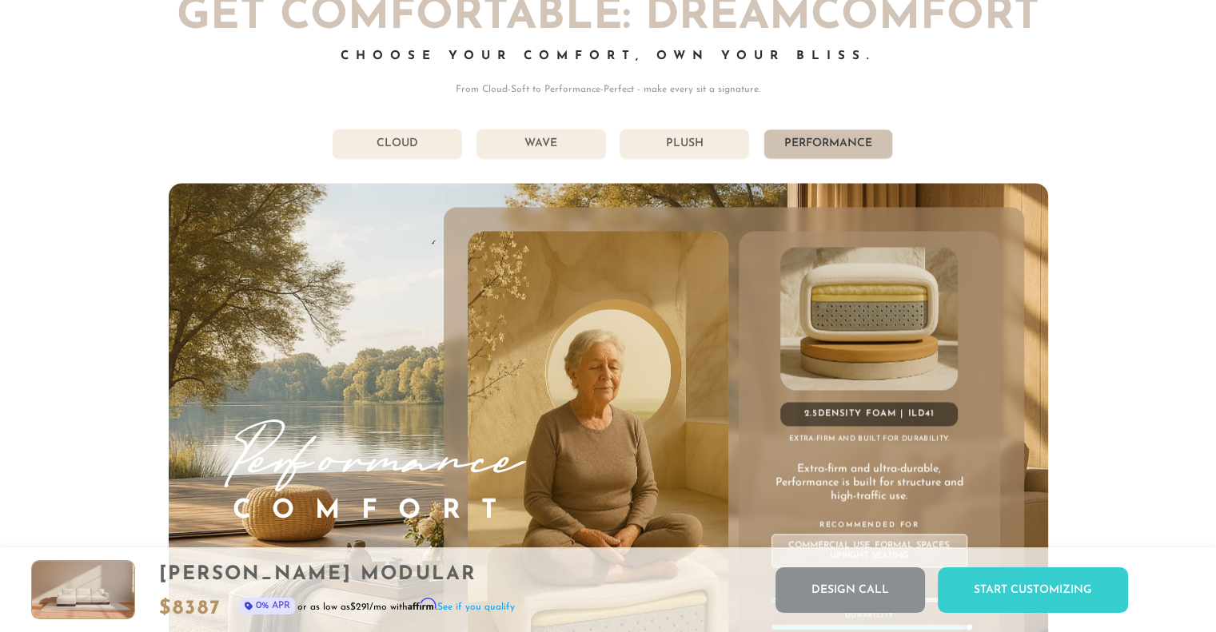
click at [702, 153] on li "Plush" at bounding box center [685, 144] width 130 height 30
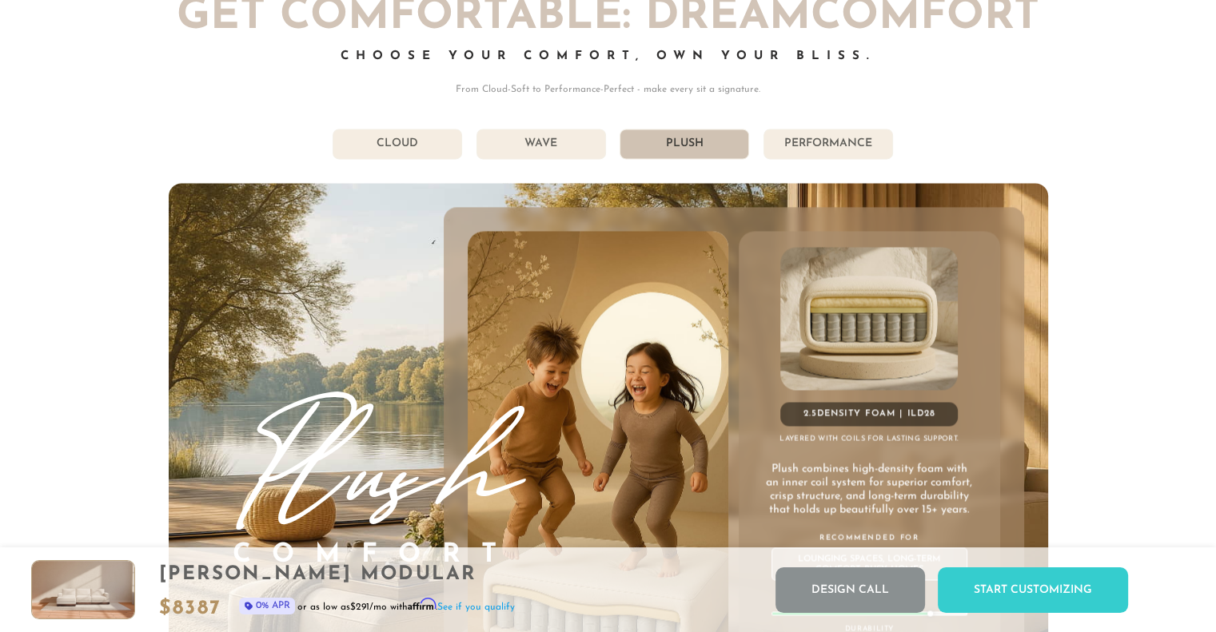
click at [560, 147] on li "Wave" at bounding box center [541, 144] width 130 height 30
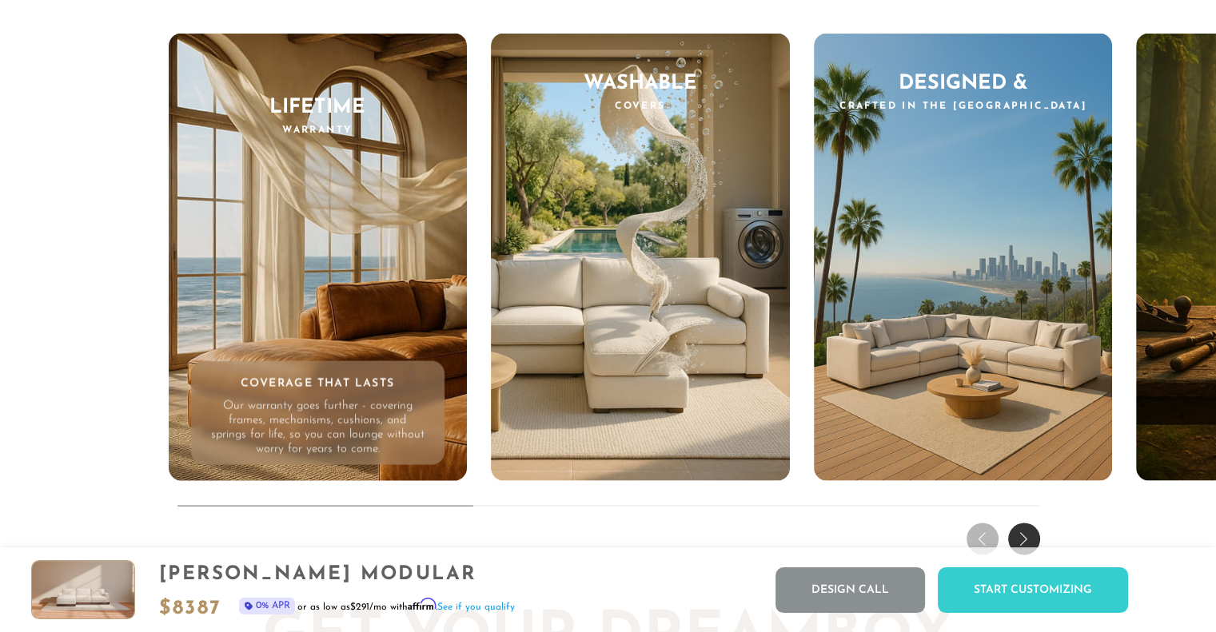
scroll to position [15306, 0]
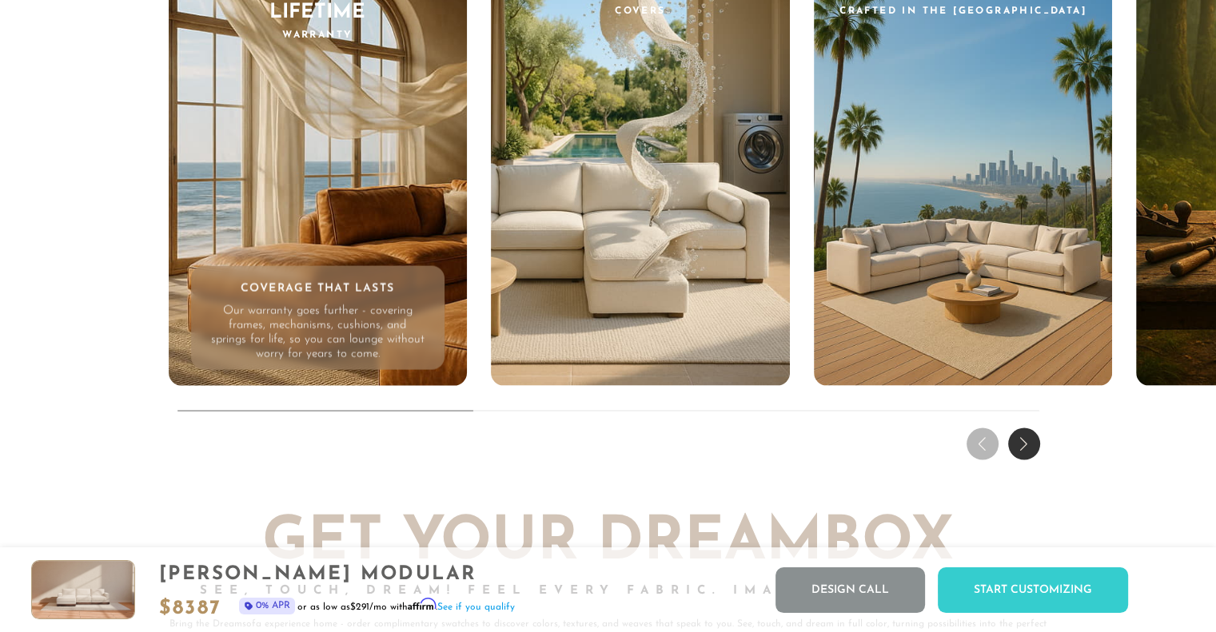
click at [1028, 452] on div "Next slide" at bounding box center [1024, 444] width 32 height 32
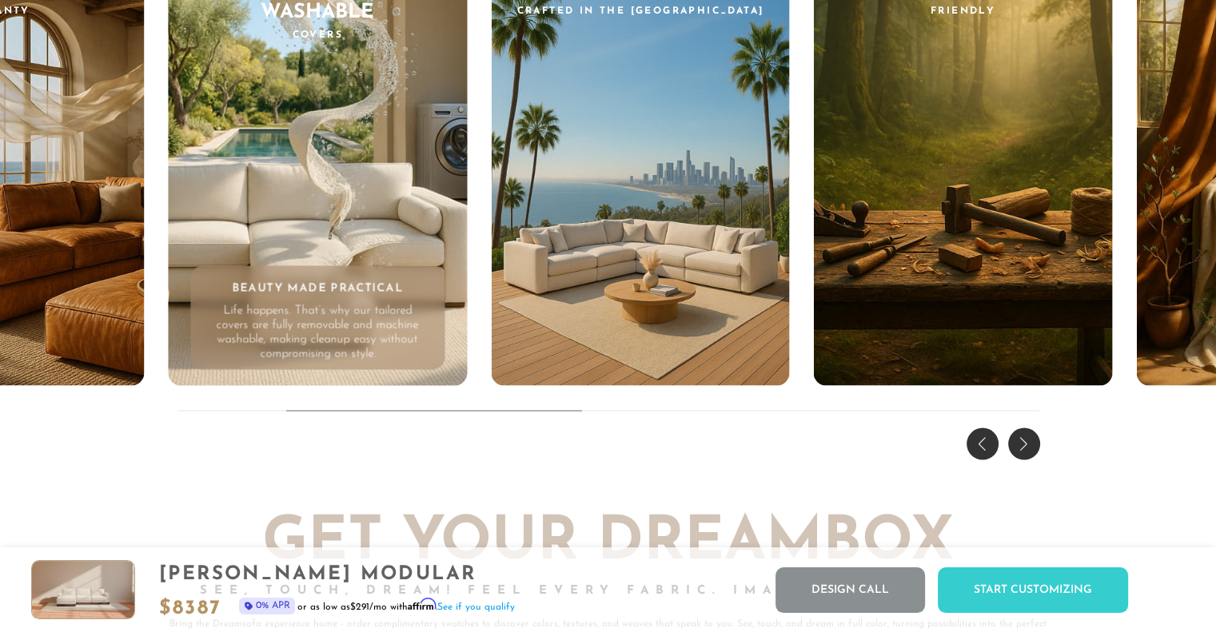
click at [1028, 452] on div "Next slide" at bounding box center [1024, 444] width 32 height 32
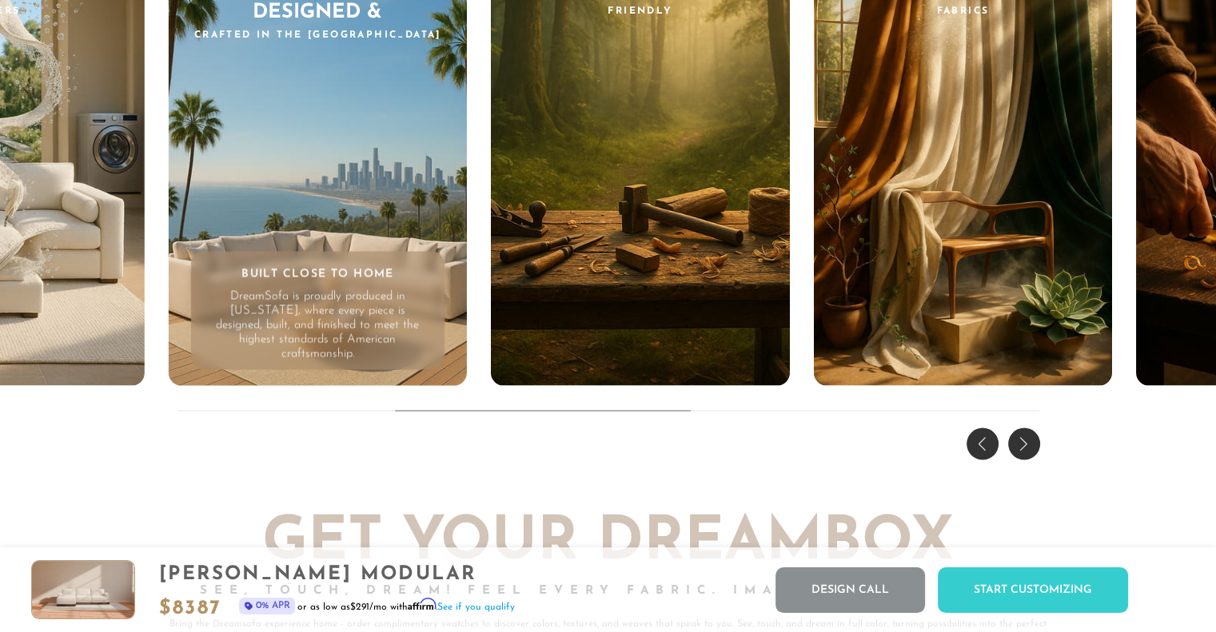
click at [1028, 452] on div "Next slide" at bounding box center [1024, 444] width 32 height 32
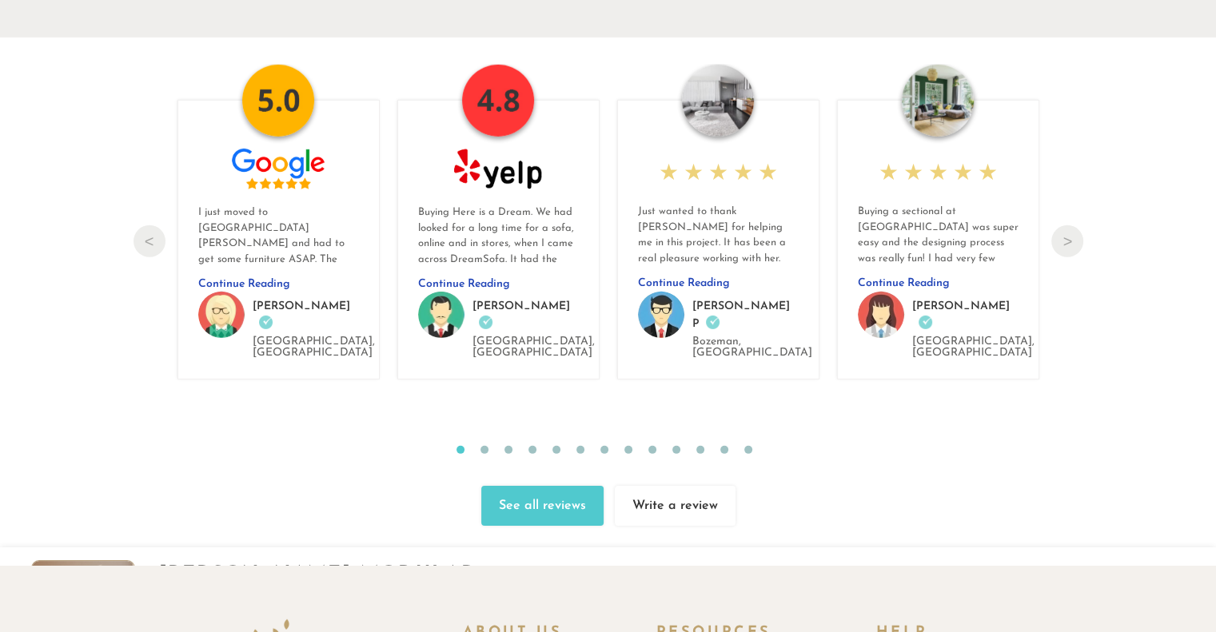
scroll to position [17286, 0]
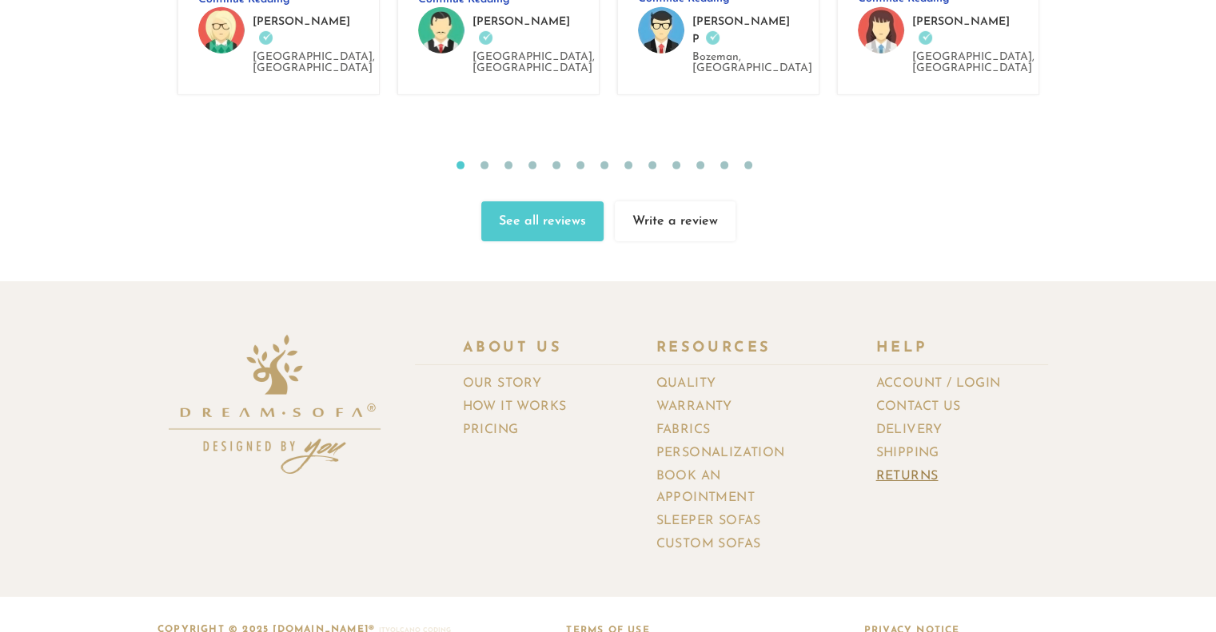
click at [915, 465] on link "Returns" at bounding box center [913, 476] width 74 height 23
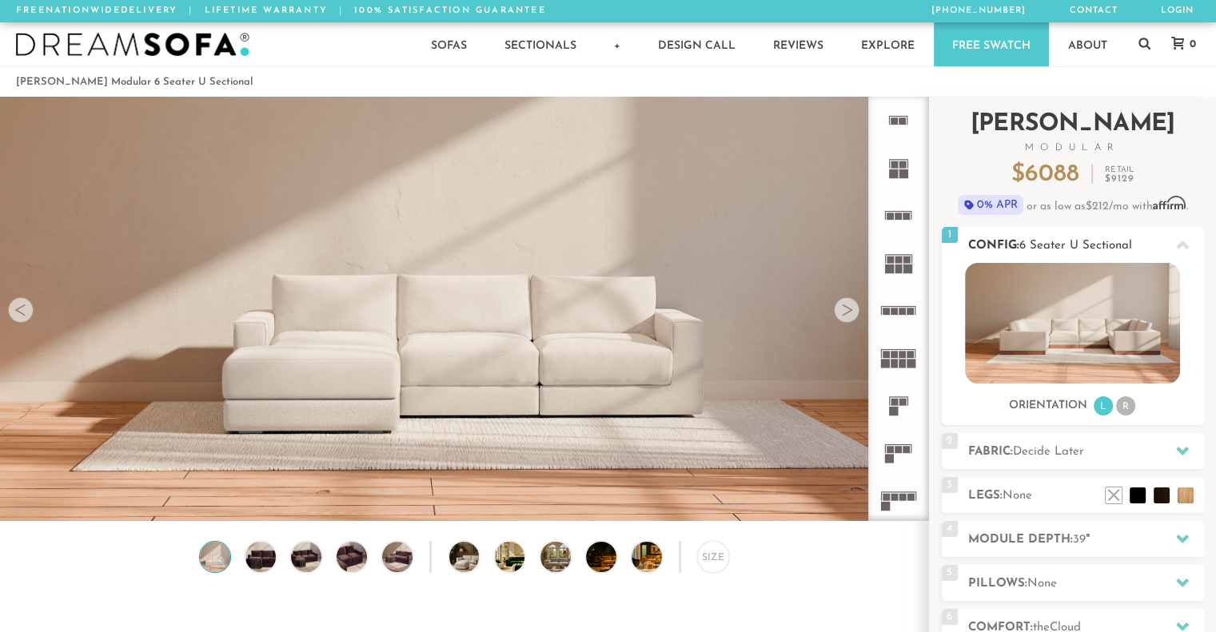
scroll to position [17782, 1203]
drag, startPoint x: 919, startPoint y: 152, endPoint x: 924, endPoint y: 185, distance: 33.9
click at [924, 185] on li at bounding box center [896, 167] width 57 height 47
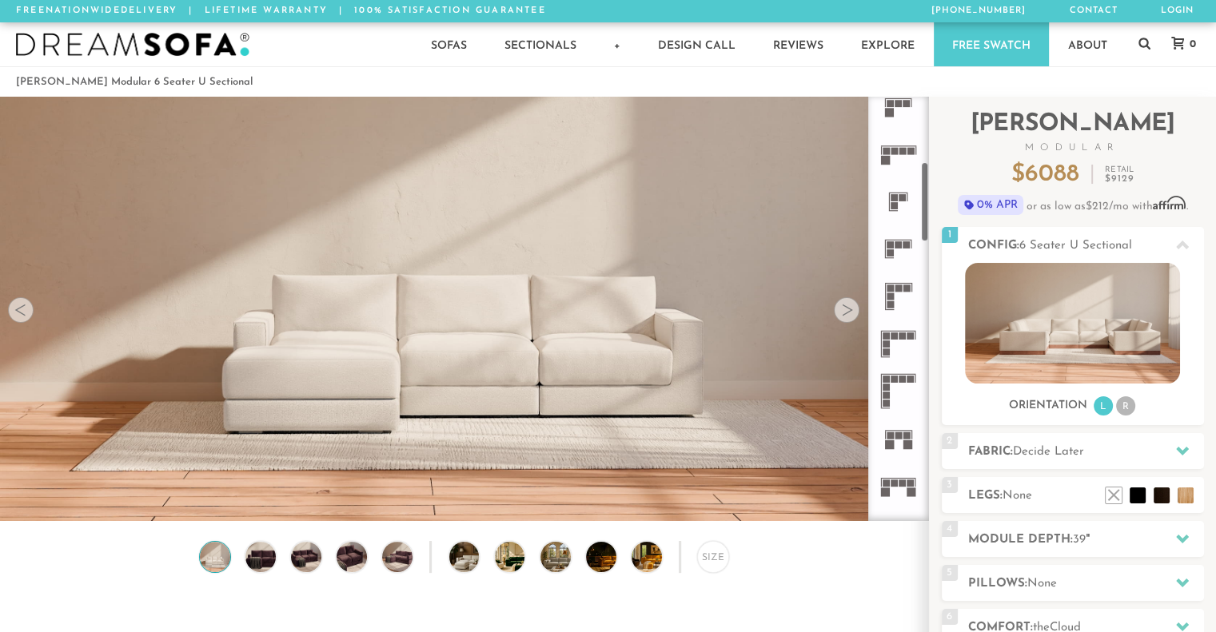
scroll to position [397, 0]
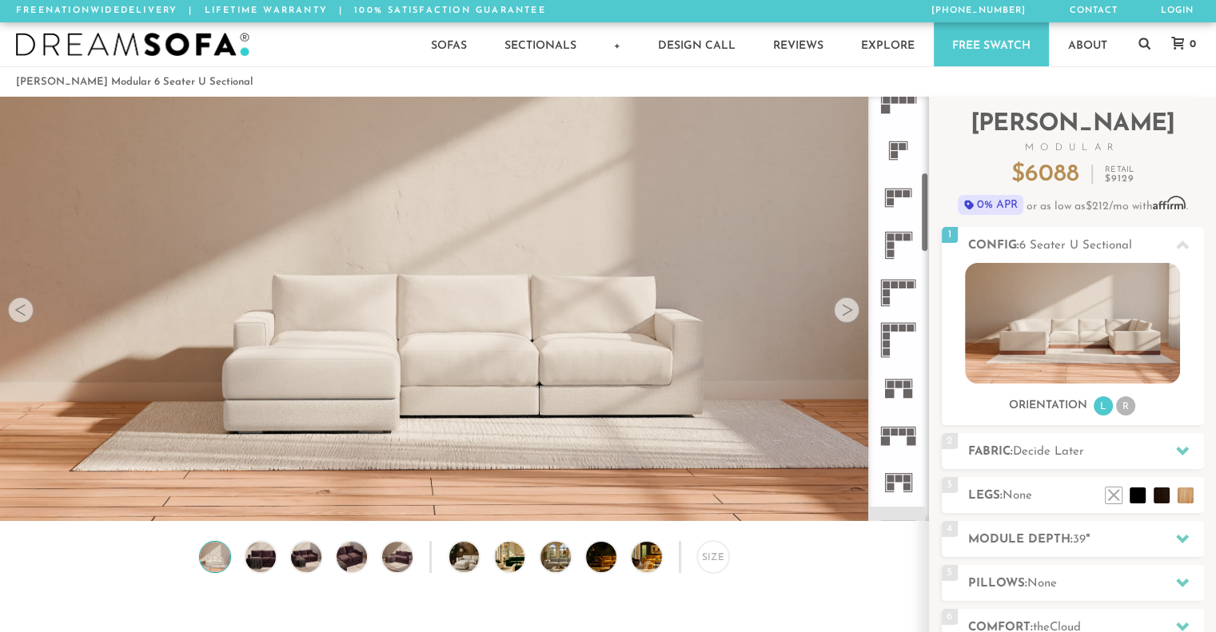
drag, startPoint x: 923, startPoint y: 138, endPoint x: 919, endPoint y: 213, distance: 75.2
click at [919, 213] on div at bounding box center [898, 309] width 61 height 424
click at [902, 430] on rect at bounding box center [902, 431] width 7 height 7
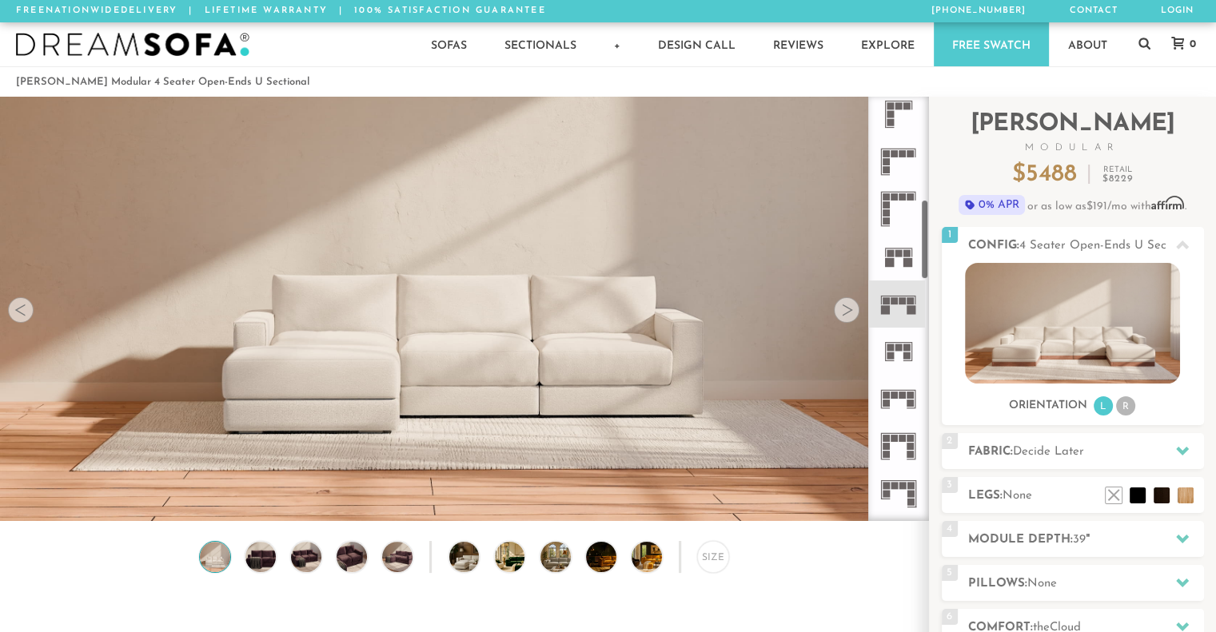
scroll to position [545, 0]
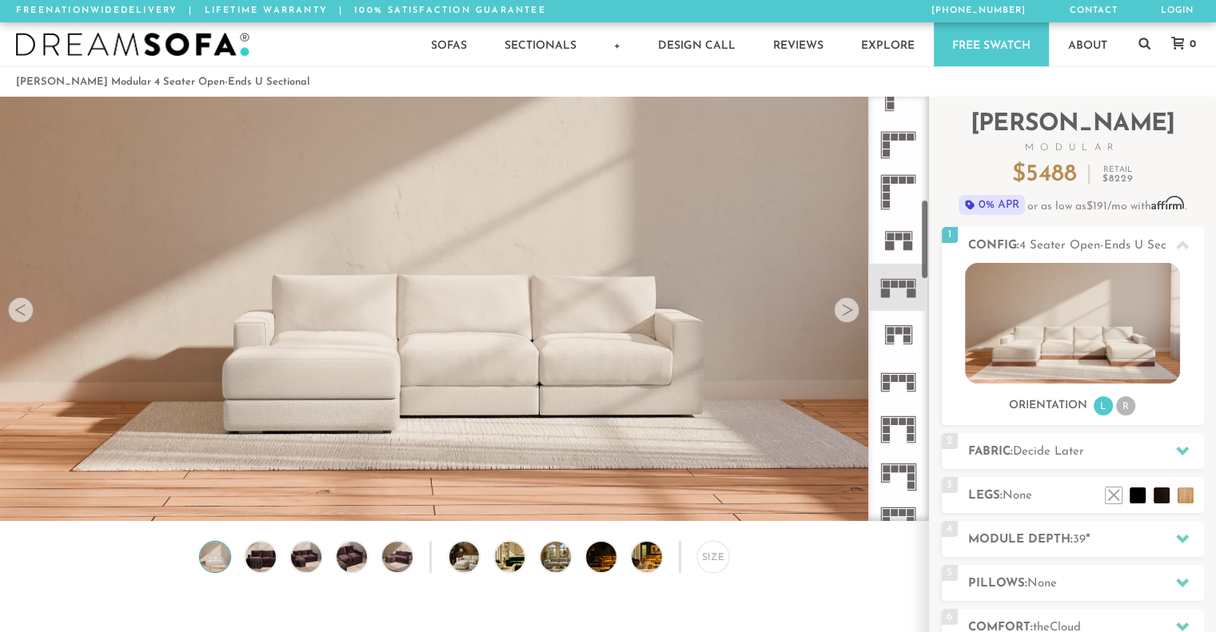
drag, startPoint x: 923, startPoint y: 205, endPoint x: 918, endPoint y: 233, distance: 28.5
click at [918, 233] on div at bounding box center [898, 309] width 61 height 424
click at [895, 389] on icon at bounding box center [898, 382] width 47 height 47
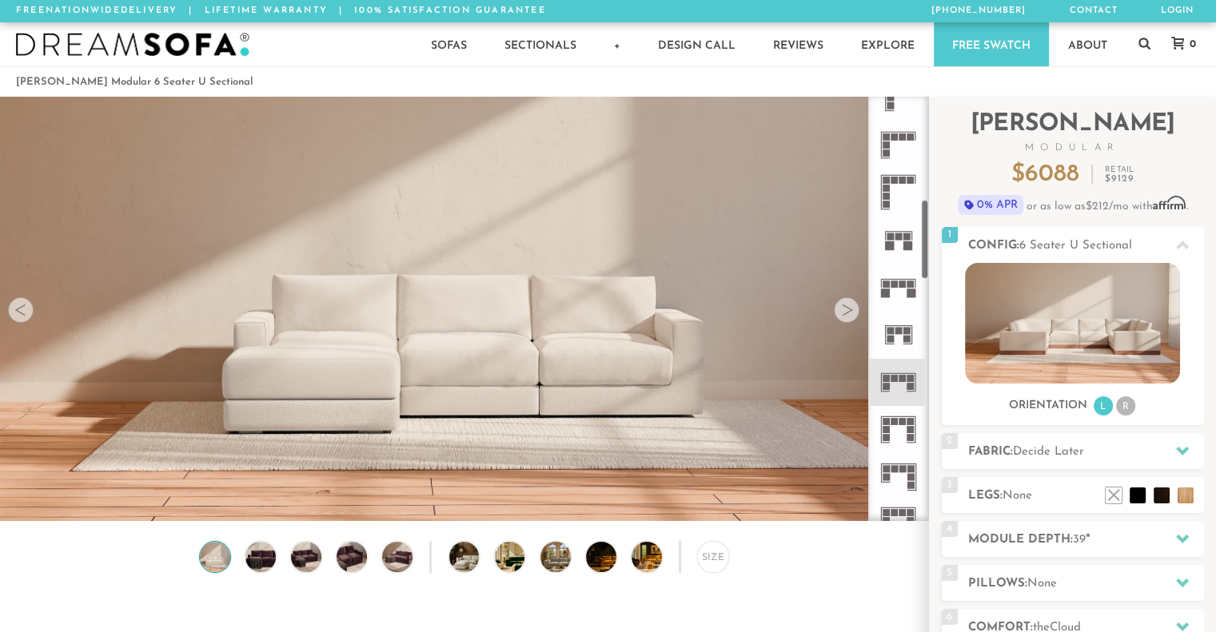
click at [850, 313] on div at bounding box center [847, 310] width 26 height 26
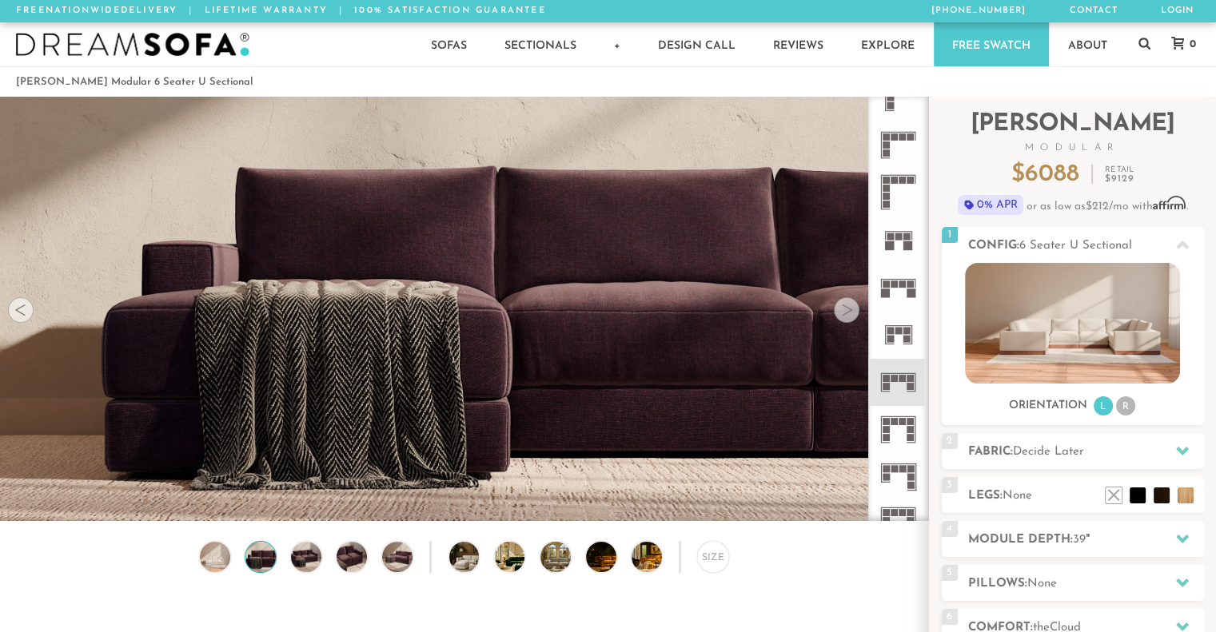
click at [850, 313] on div at bounding box center [847, 310] width 26 height 26
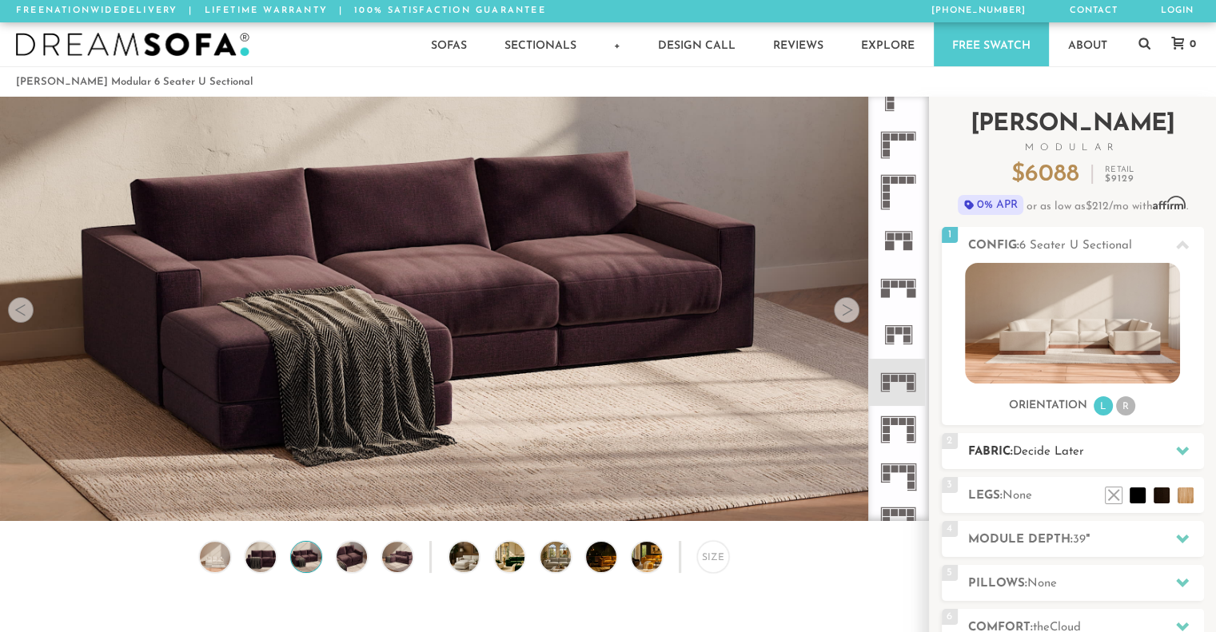
click at [1102, 454] on h2 "Fabric: Decide Later" at bounding box center [1086, 452] width 236 height 18
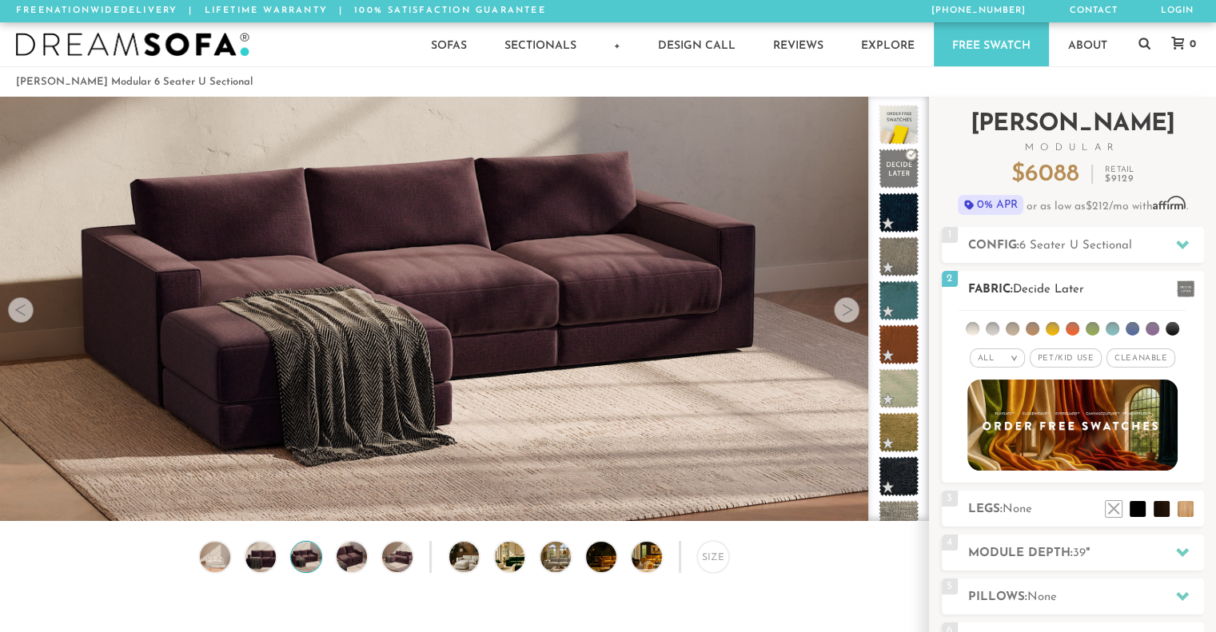
click at [1088, 328] on li at bounding box center [1093, 329] width 14 height 14
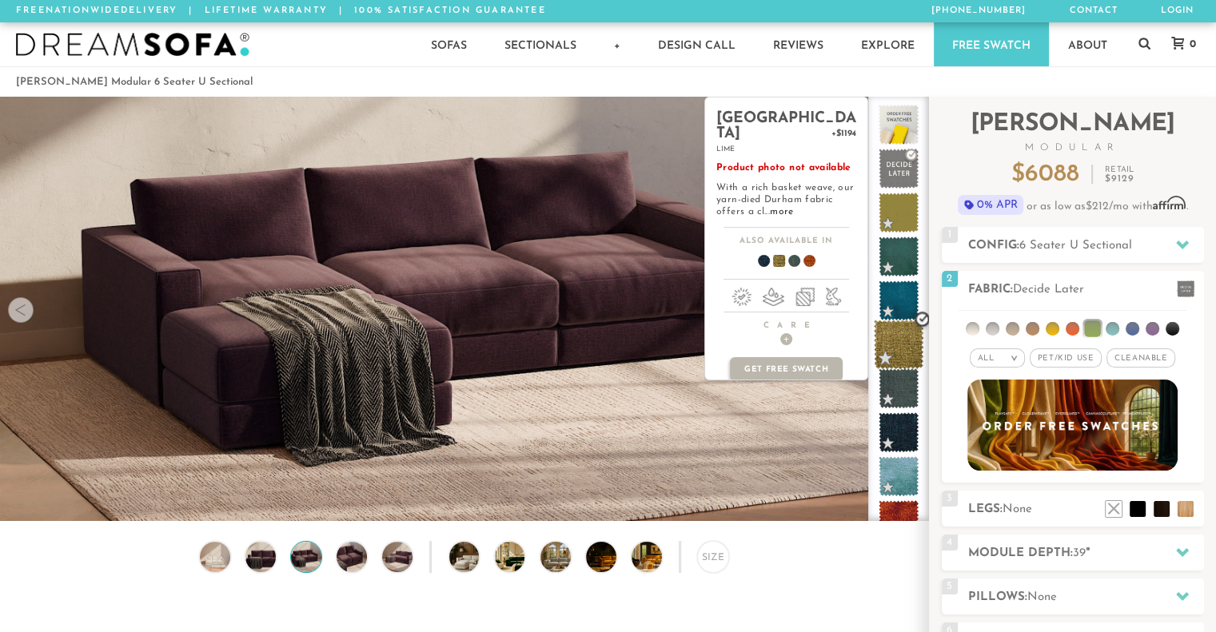
click at [898, 345] on span at bounding box center [899, 345] width 50 height 50
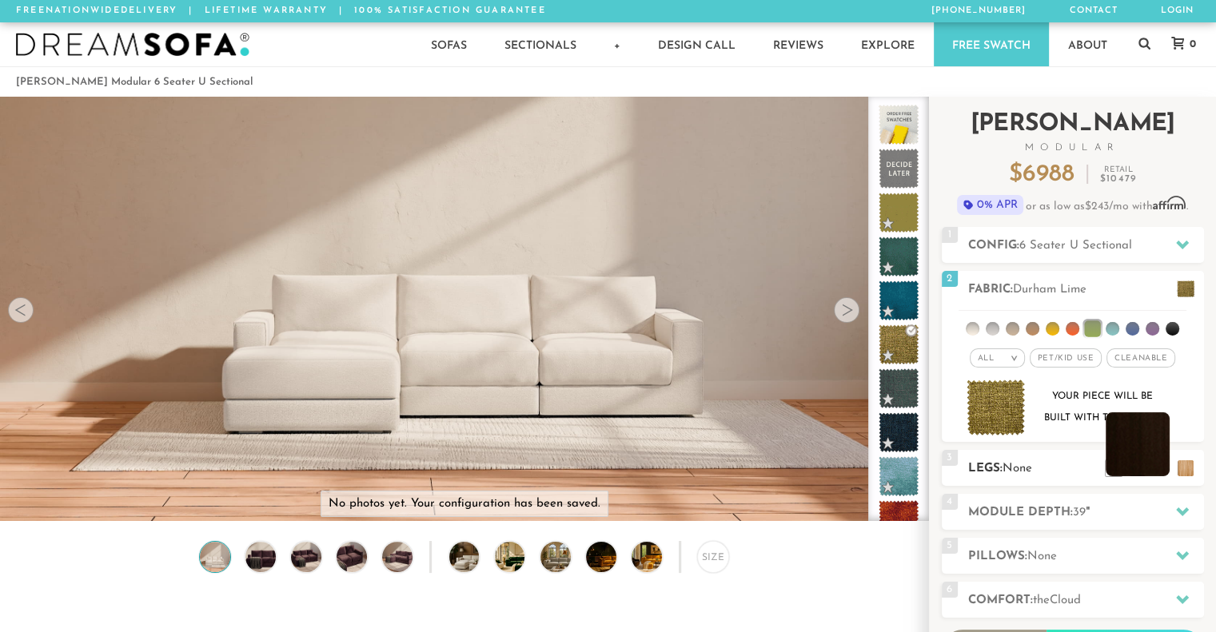
click at [1163, 468] on li at bounding box center [1138, 444] width 64 height 64
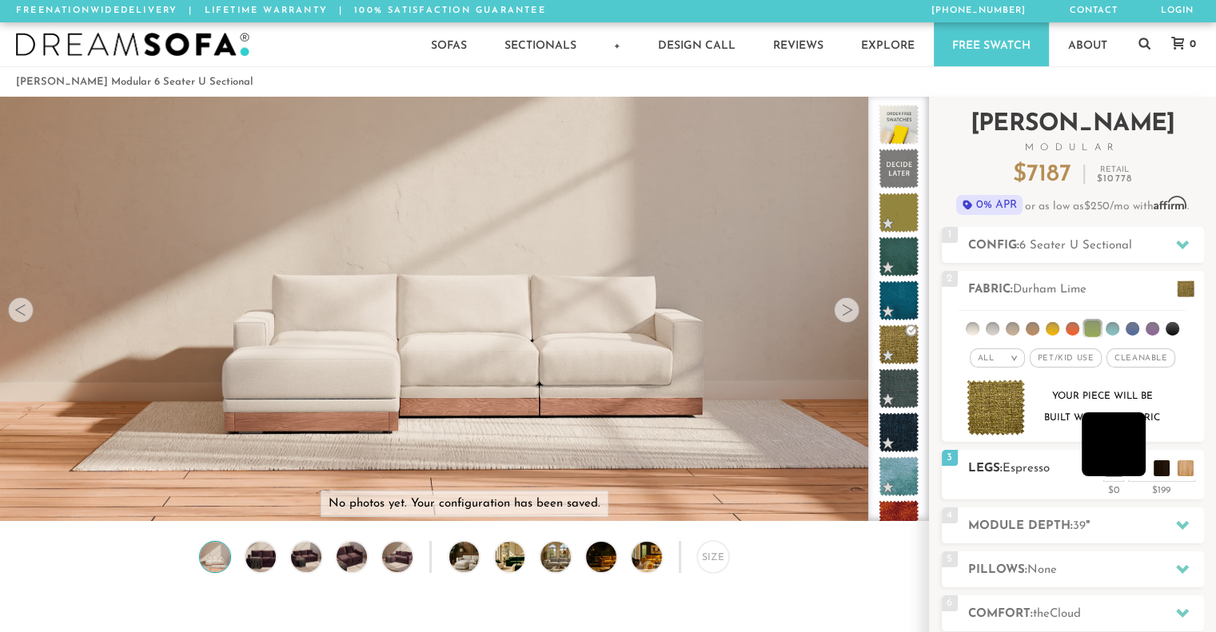
click at [1135, 463] on li at bounding box center [1114, 444] width 64 height 64
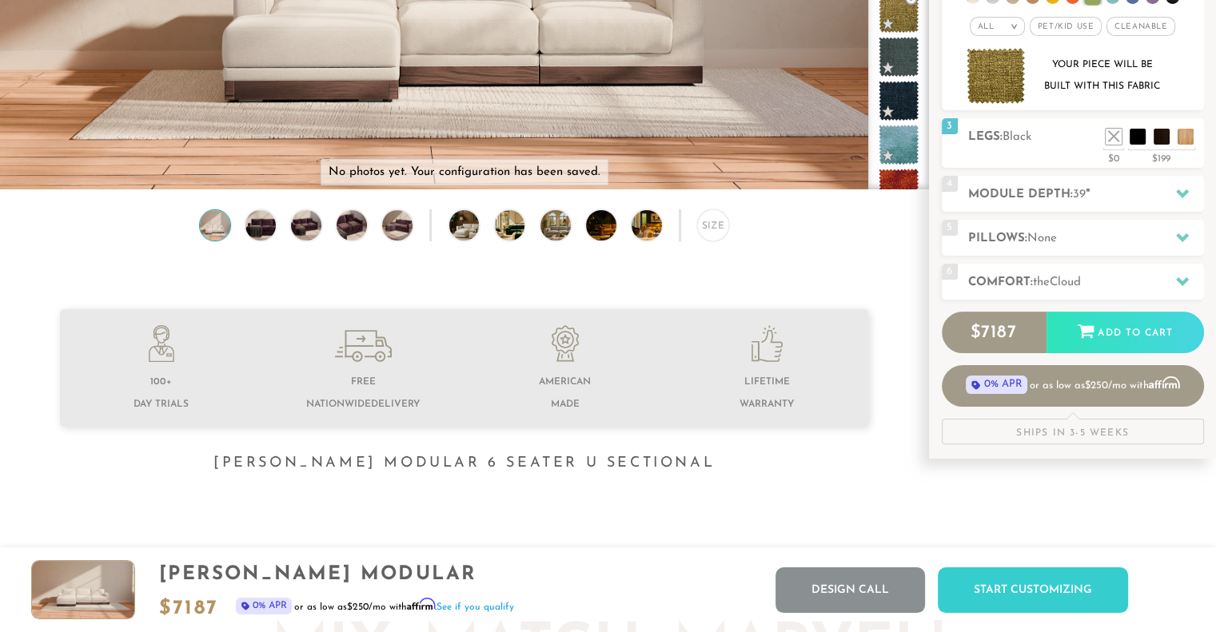
scroll to position [275, 0]
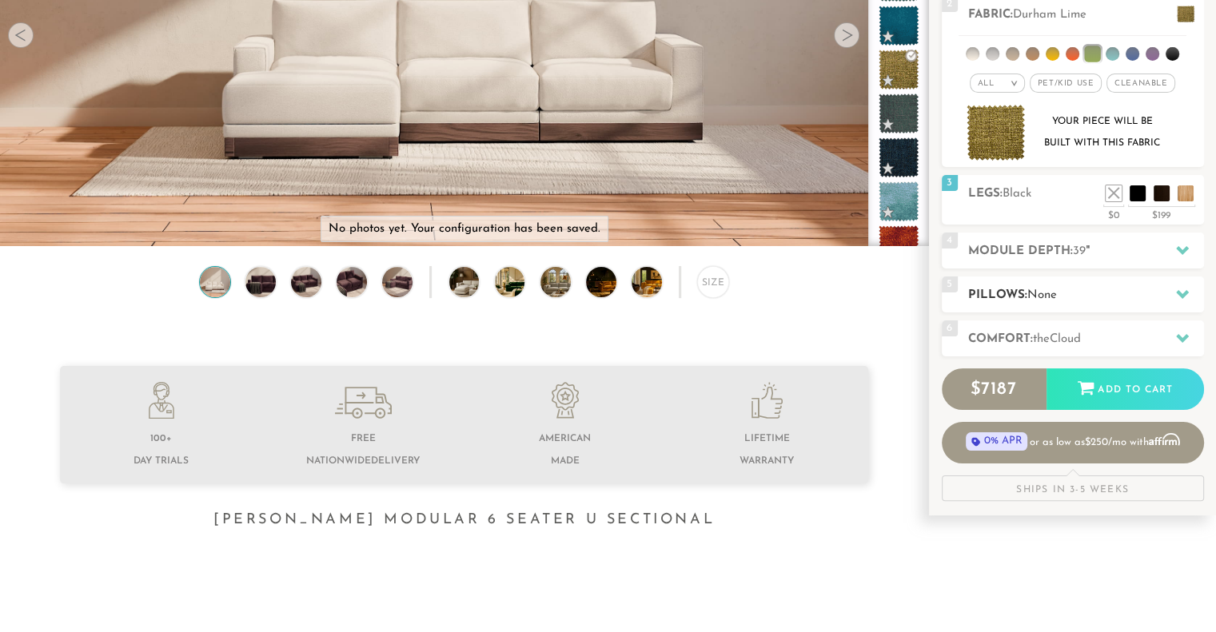
click at [1100, 290] on h2 "Pillows: None" at bounding box center [1086, 295] width 236 height 18
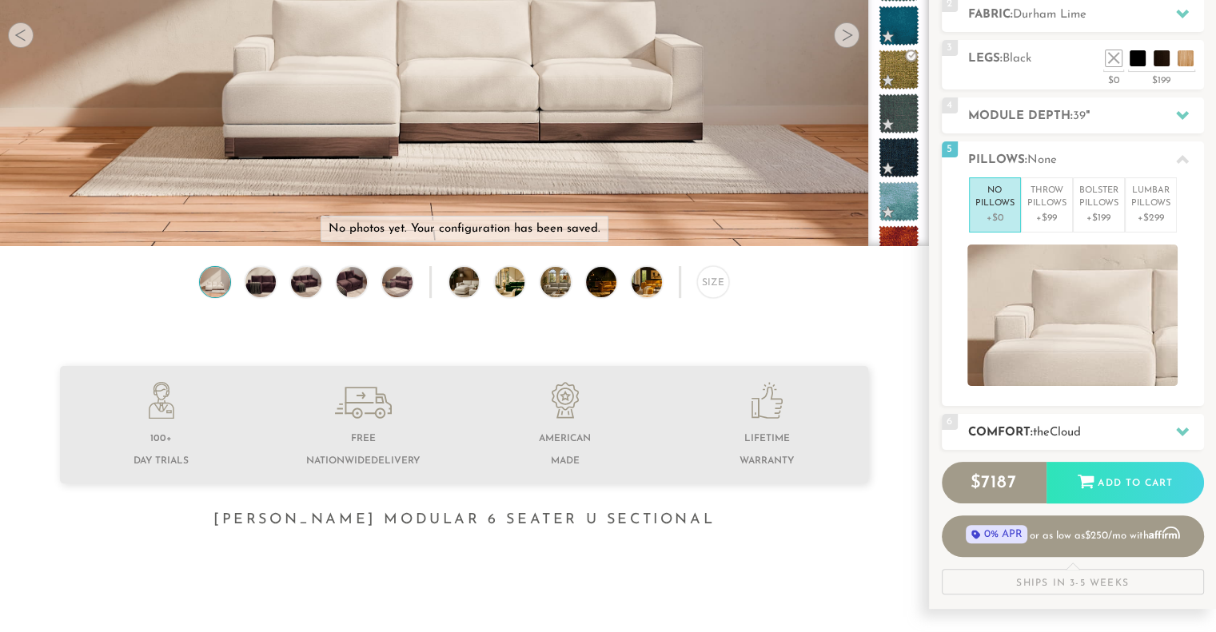
click at [1058, 434] on span "Cloud" at bounding box center [1065, 433] width 31 height 12
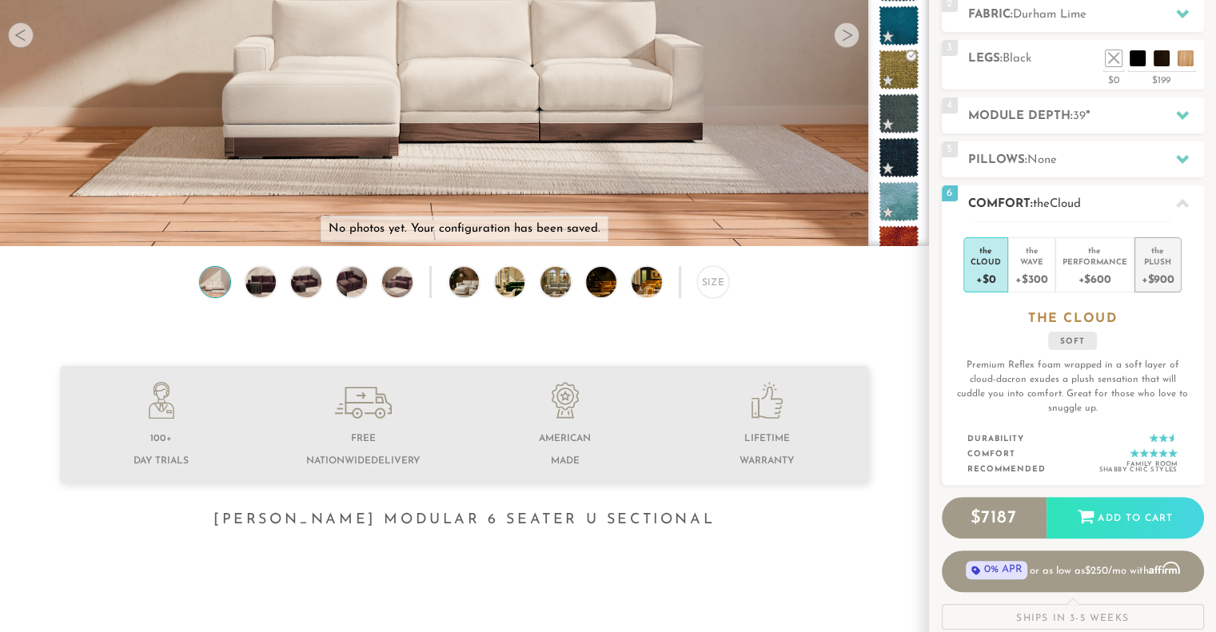
click at [1154, 262] on div "Plush" at bounding box center [1158, 261] width 33 height 11
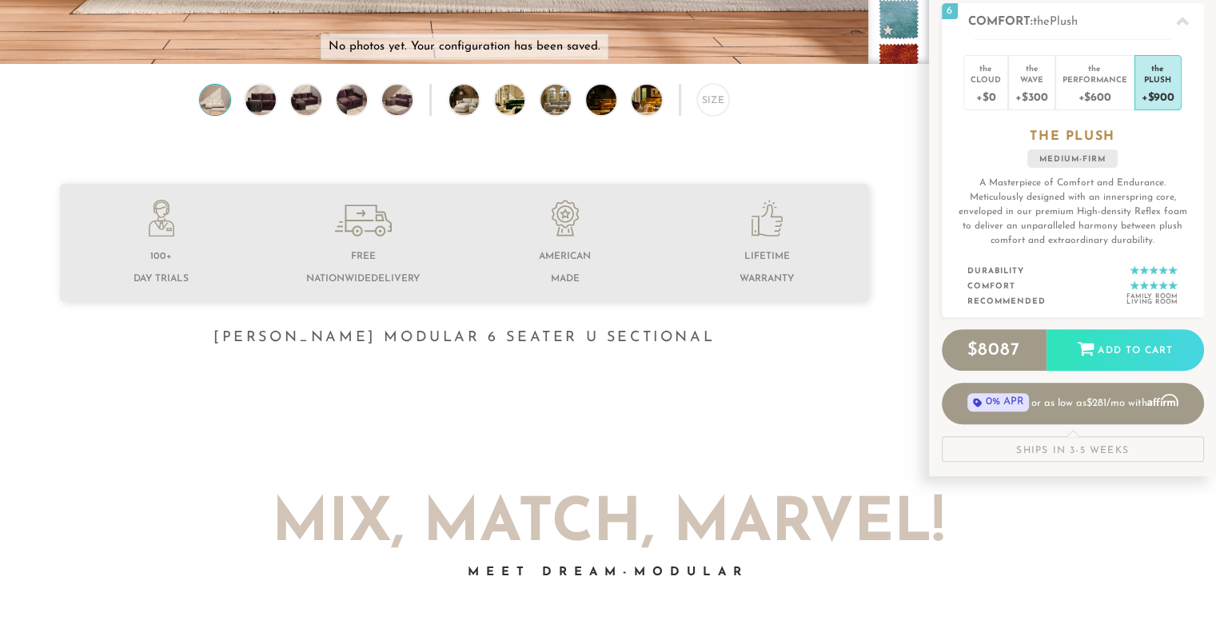
scroll to position [476, 0]
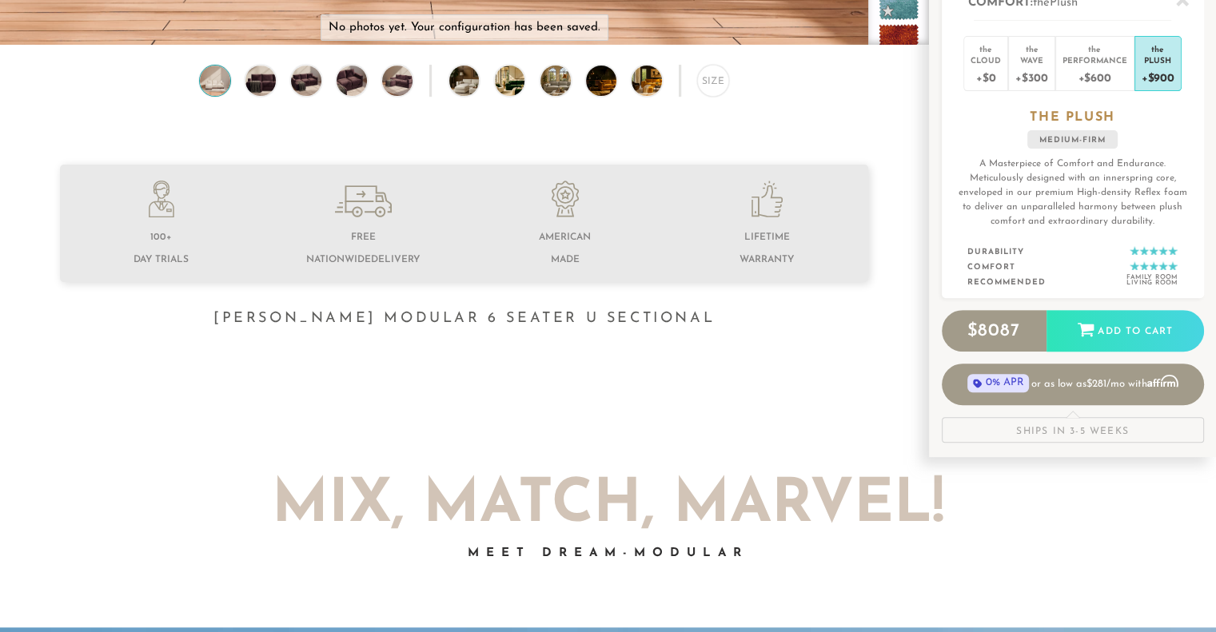
click at [161, 211] on icon at bounding box center [162, 199] width 26 height 37
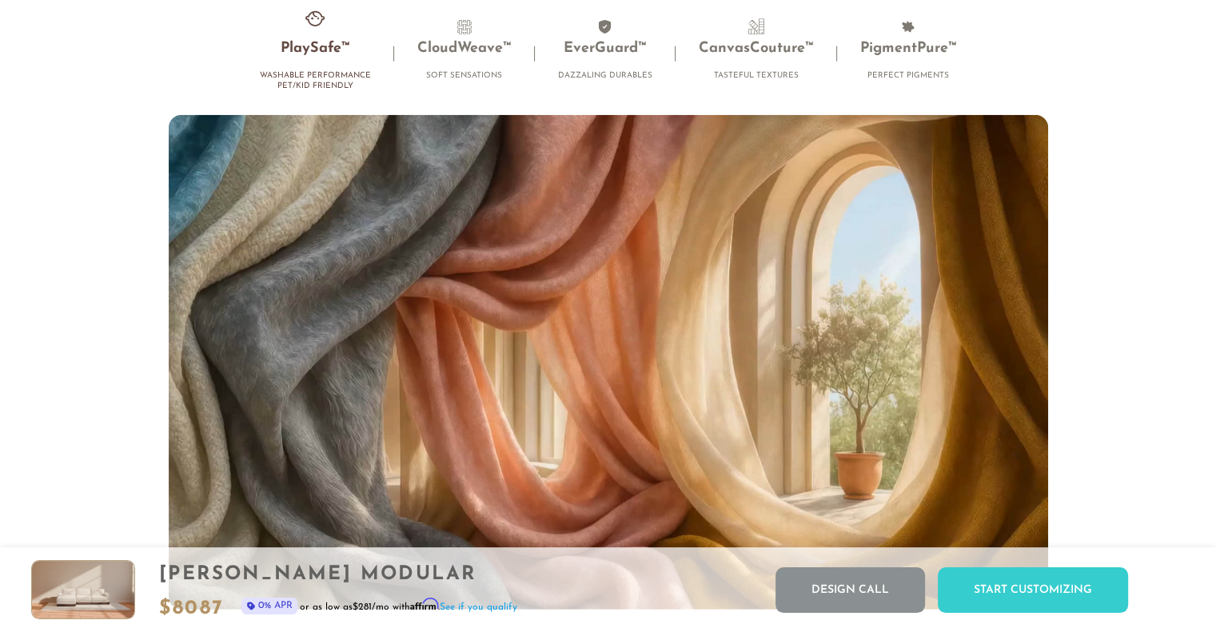
scroll to position [11782, 0]
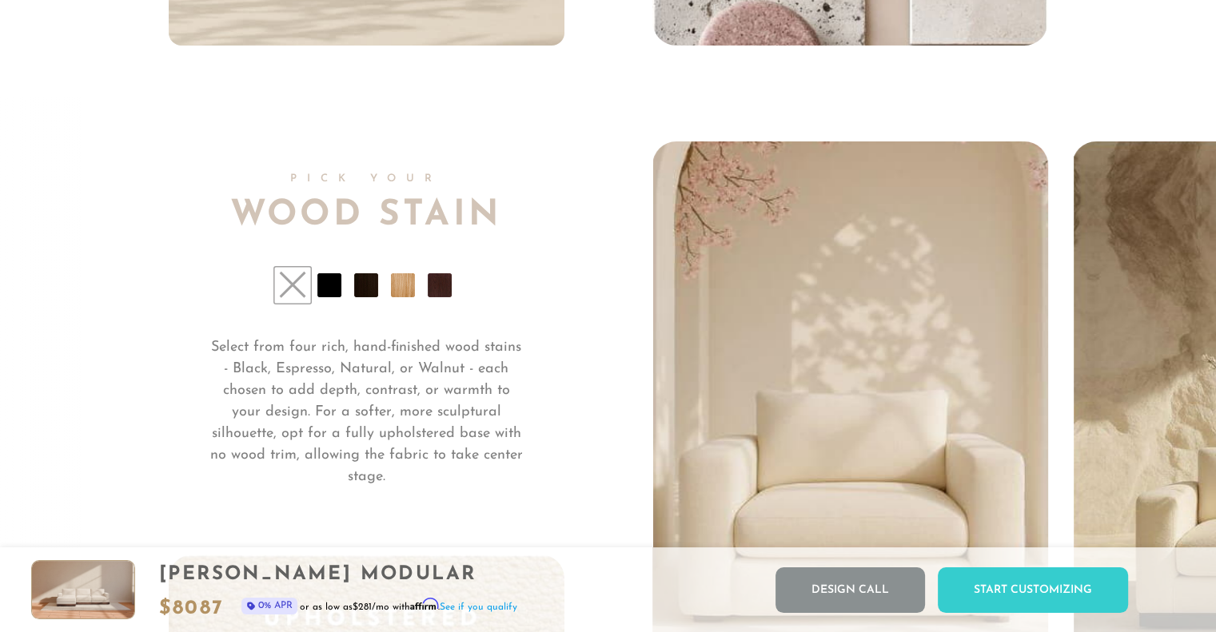
click at [329, 289] on li at bounding box center [329, 285] width 24 height 24
